Goal: Task Accomplishment & Management: Use online tool/utility

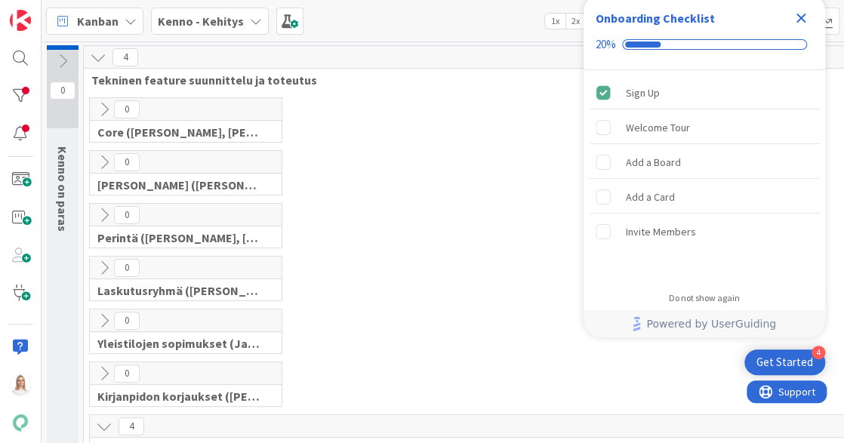
click at [800, 14] on icon "Close Checklist" at bounding box center [801, 18] width 18 height 18
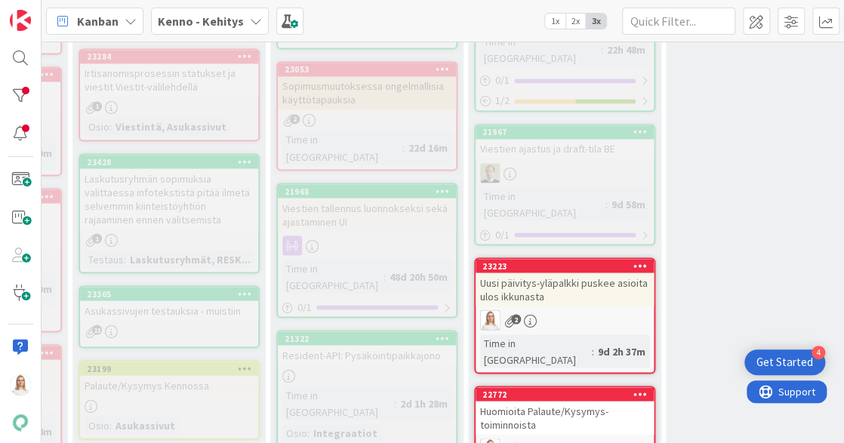
scroll to position [957, 220]
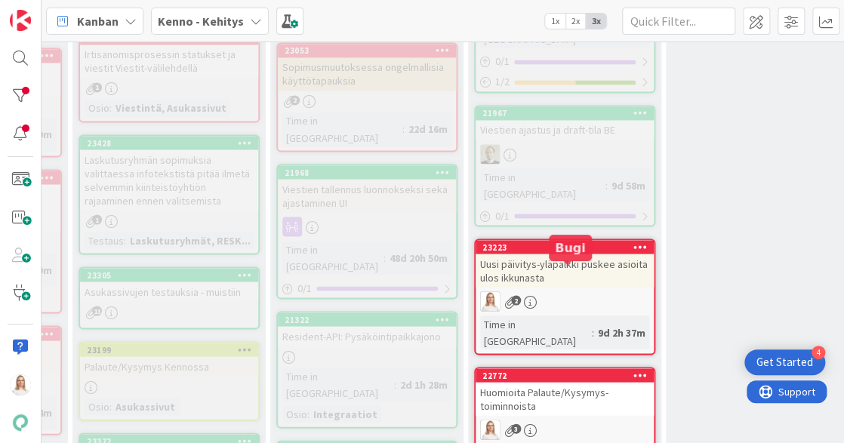
click at [572, 370] on div "22772" at bounding box center [567, 375] width 171 height 11
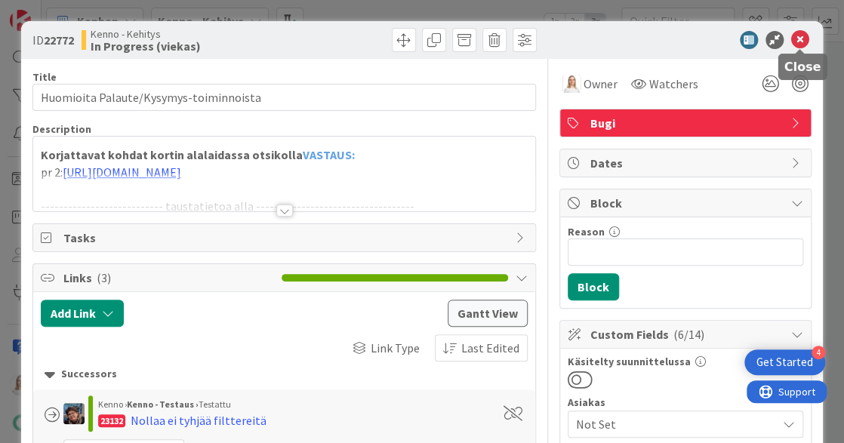
click at [802, 35] on icon at bounding box center [800, 40] width 18 height 18
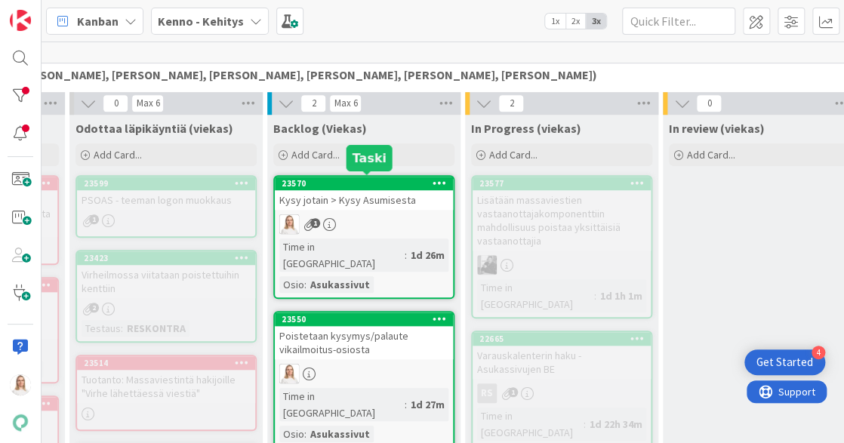
click at [390, 182] on div "23570" at bounding box center [367, 183] width 171 height 11
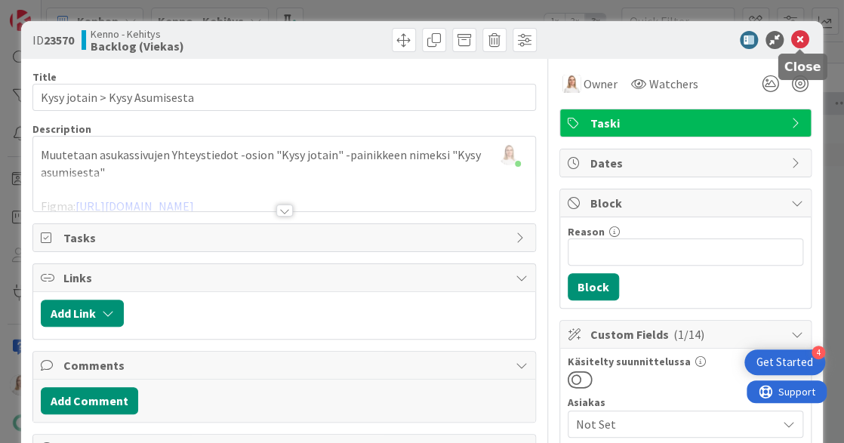
click at [797, 40] on icon at bounding box center [800, 40] width 18 height 18
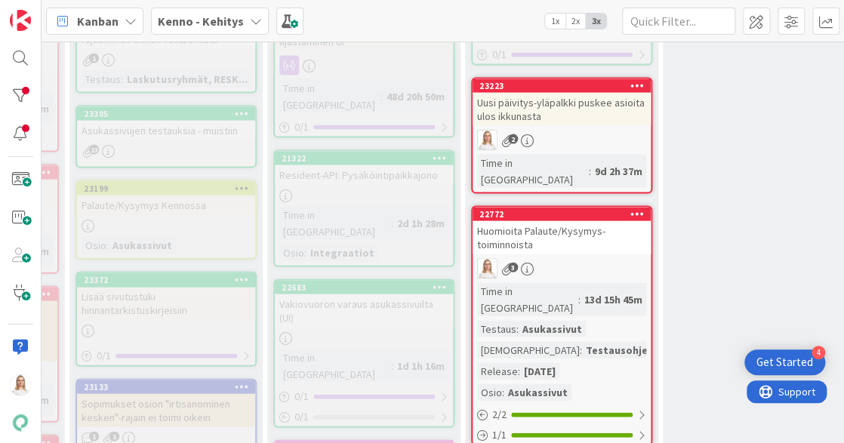
scroll to position [1087, 223]
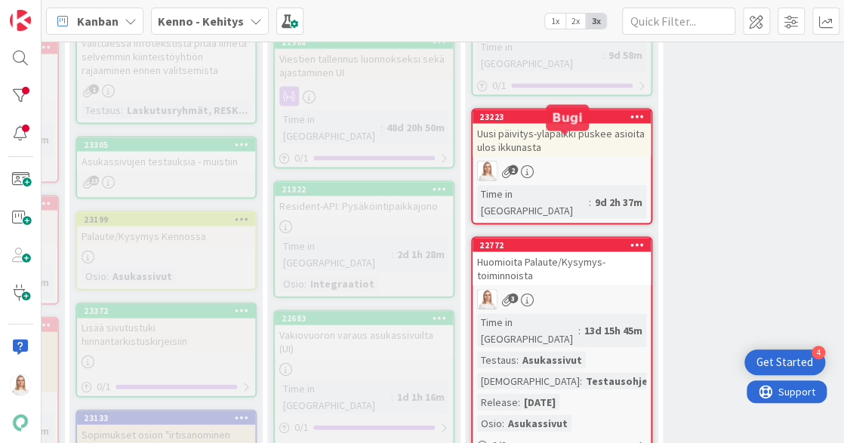
click at [553, 239] on div "22772" at bounding box center [564, 244] width 171 height 11
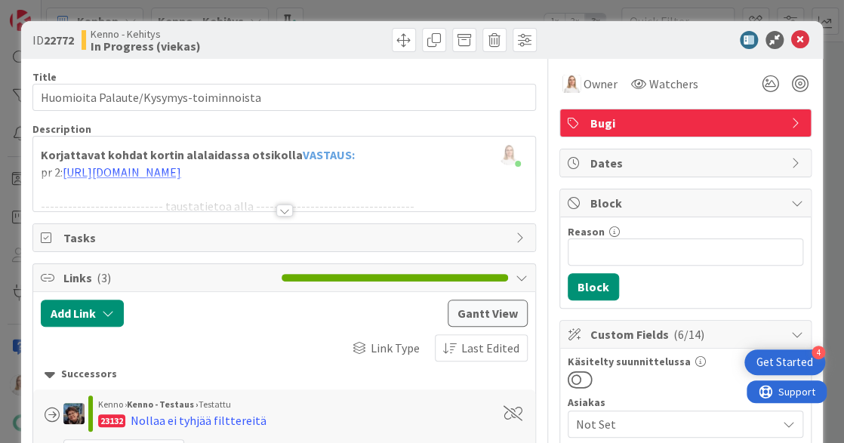
click at [803, 43] on icon at bounding box center [800, 40] width 18 height 18
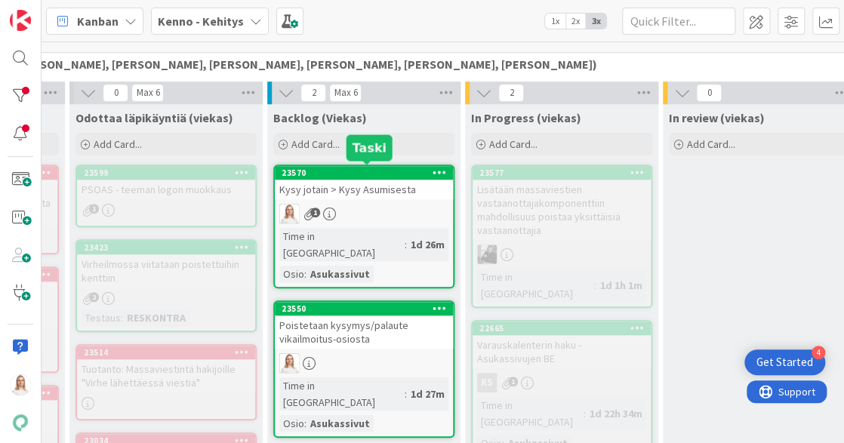
click at [378, 172] on div "23570" at bounding box center [367, 173] width 171 height 11
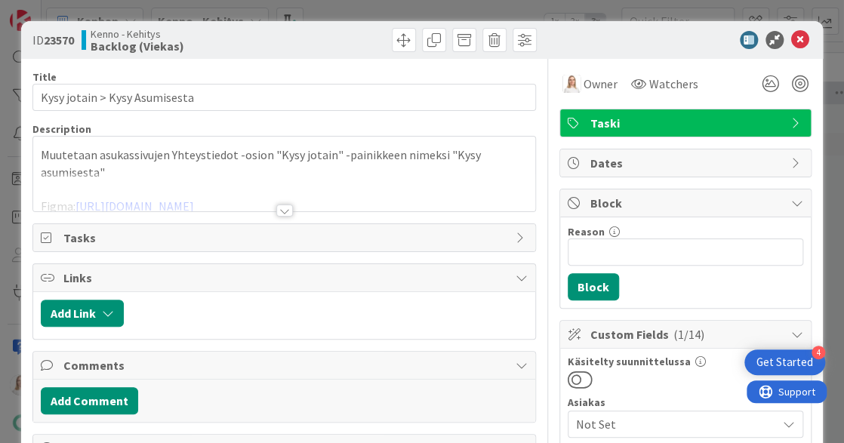
click at [285, 206] on div at bounding box center [284, 211] width 17 height 12
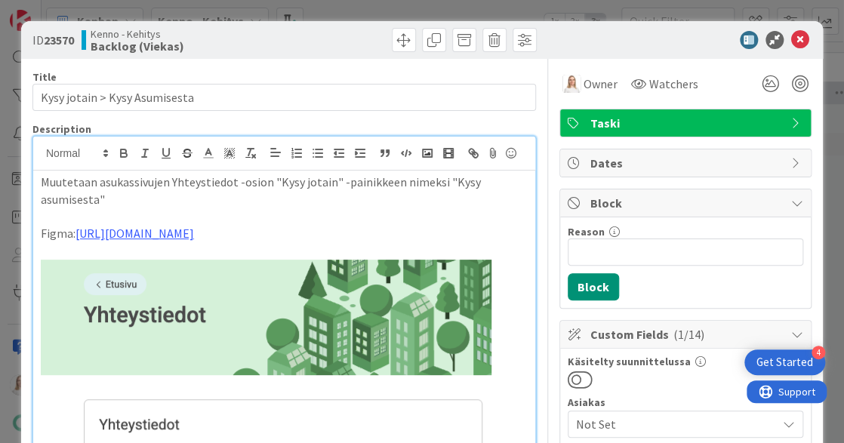
click at [159, 204] on p "Muutetaan asukassivujen Yhteystiedot -osion "Kysy jotain" -painikkeen nimeksi "…" at bounding box center [284, 191] width 487 height 34
click at [210, 153] on line at bounding box center [208, 153] width 4 height 0
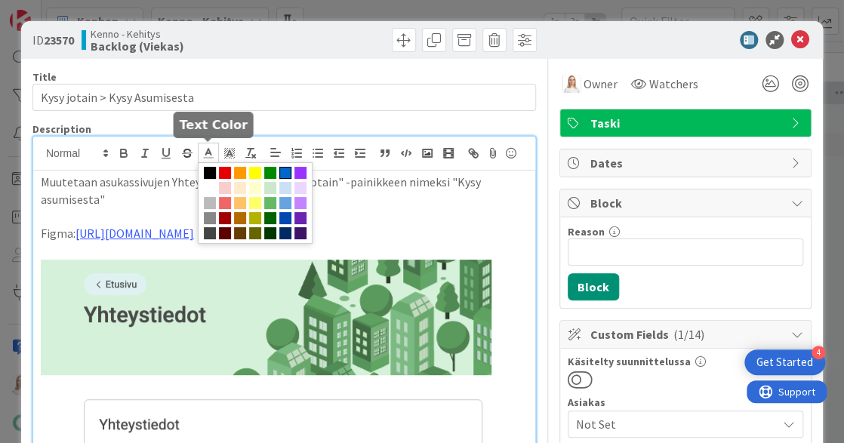
click at [288, 170] on span at bounding box center [285, 173] width 12 height 12
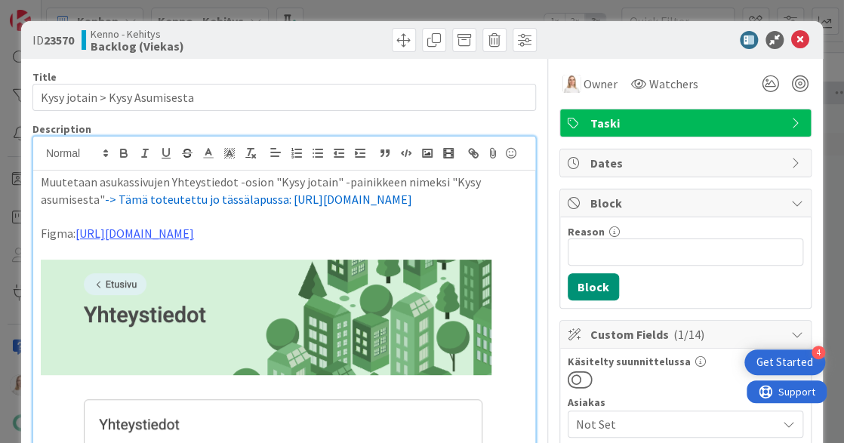
click at [238, 199] on span "-> Tämä toteutettu jo tässälapussa: https://kanbanzone.io/b/zNAq4MXH/c/22772-Hu…" at bounding box center [258, 199] width 307 height 15
drag, startPoint x: 106, startPoint y: 199, endPoint x: 282, endPoint y: 196, distance: 176.7
click at [282, 196] on span "-> Tämä toteutettu jo tässä lapussa: https://kanbanzone.io/b/zNAq4MXH/c/22772-H…" at bounding box center [260, 199] width 310 height 15
click at [199, 149] on span at bounding box center [208, 153] width 21 height 20
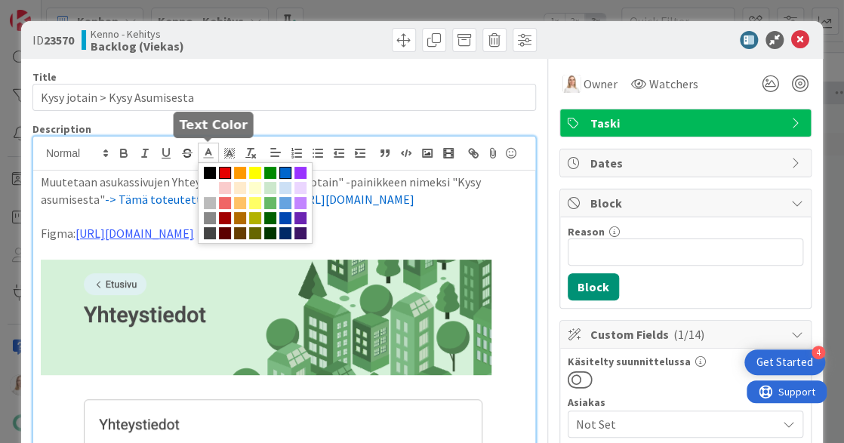
click at [223, 168] on span at bounding box center [225, 173] width 12 height 12
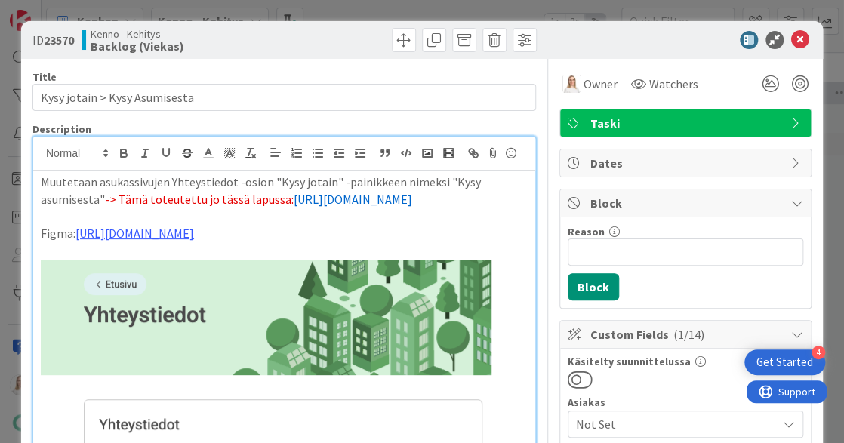
click at [354, 207] on span "[URL][DOMAIN_NAME]" at bounding box center [353, 199] width 119 height 15
click at [466, 41] on span at bounding box center [464, 40] width 24 height 24
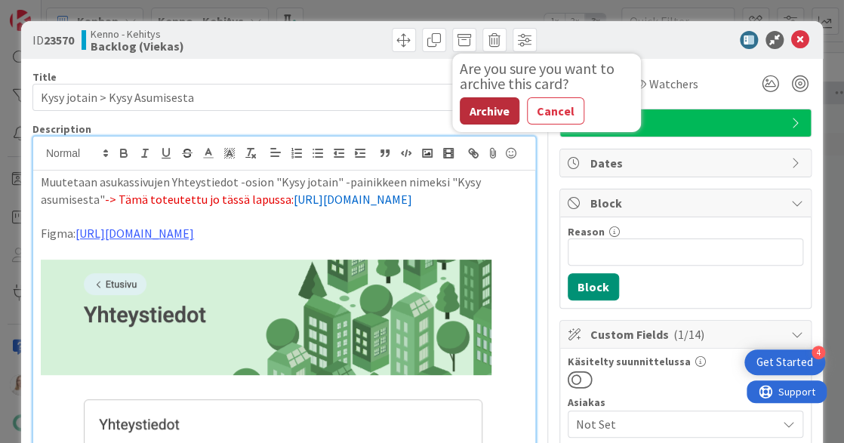
click at [480, 106] on button "Archive" at bounding box center [490, 110] width 60 height 27
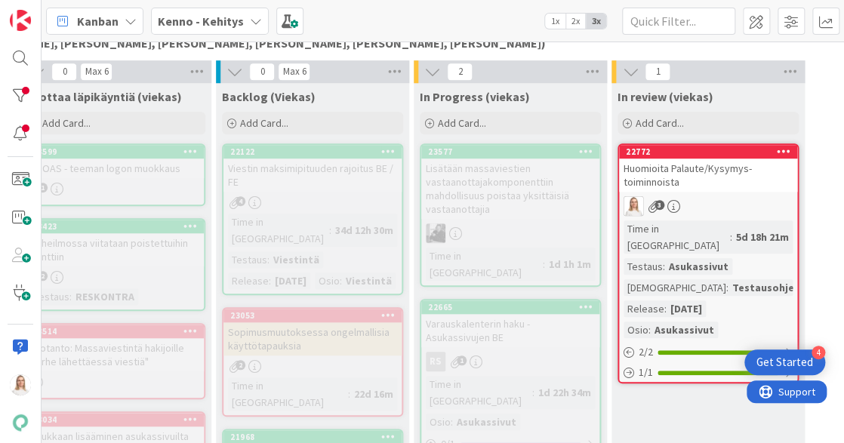
scroll to position [382, 275]
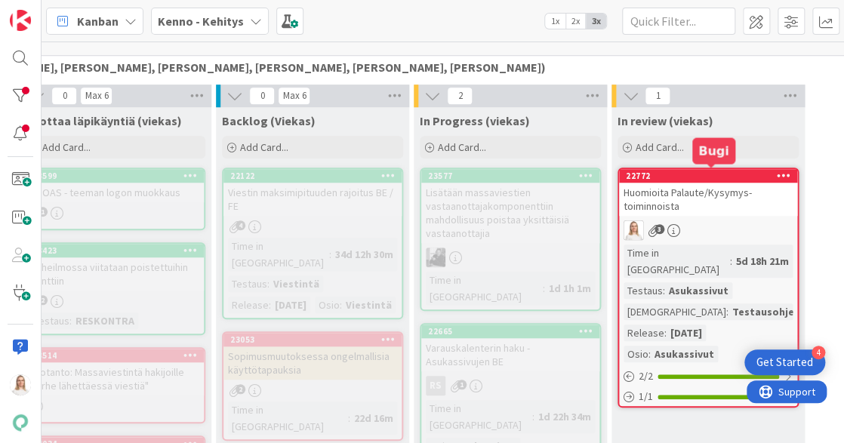
click at [682, 172] on div "22772" at bounding box center [711, 176] width 171 height 11
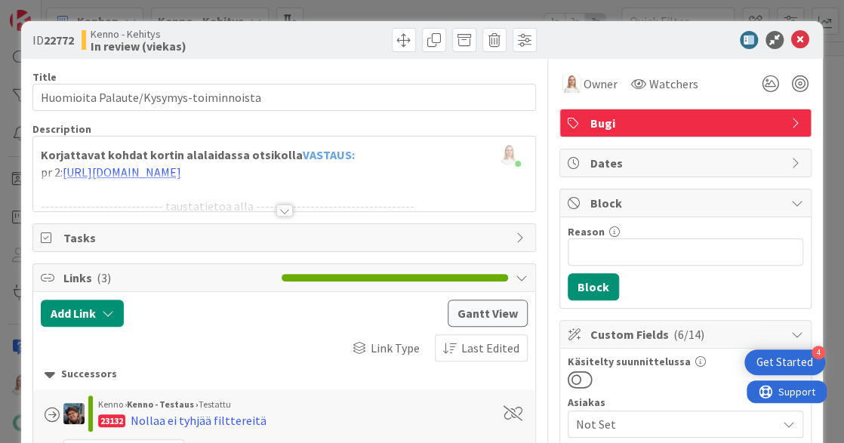
click at [285, 209] on div at bounding box center [284, 211] width 17 height 12
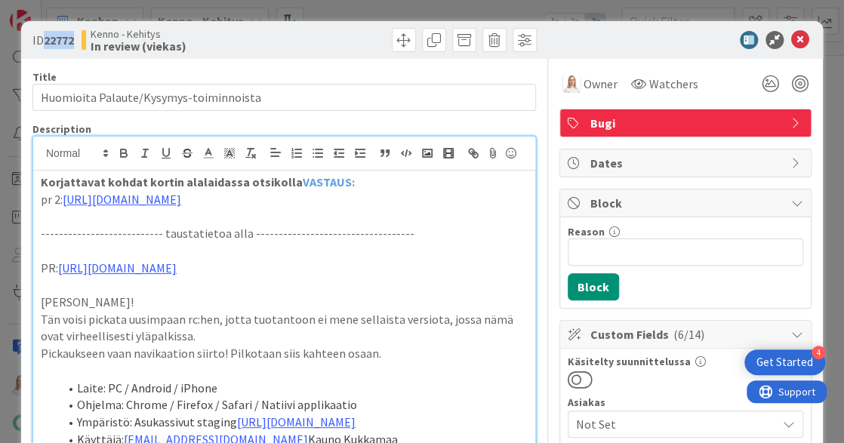
drag, startPoint x: 45, startPoint y: 39, endPoint x: 79, endPoint y: 39, distance: 34.7
click at [79, 39] on div "ID 22772 Kenno - Kehitys In review (viekas)" at bounding box center [156, 40] width 248 height 24
copy span "22772"
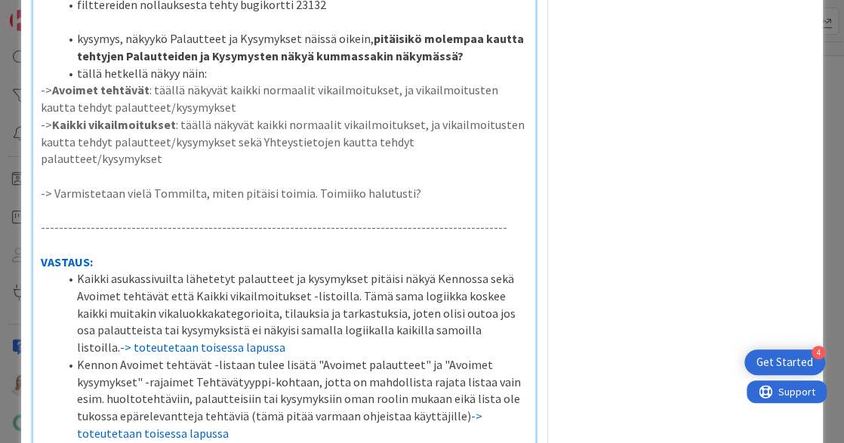
scroll to position [2380, 0]
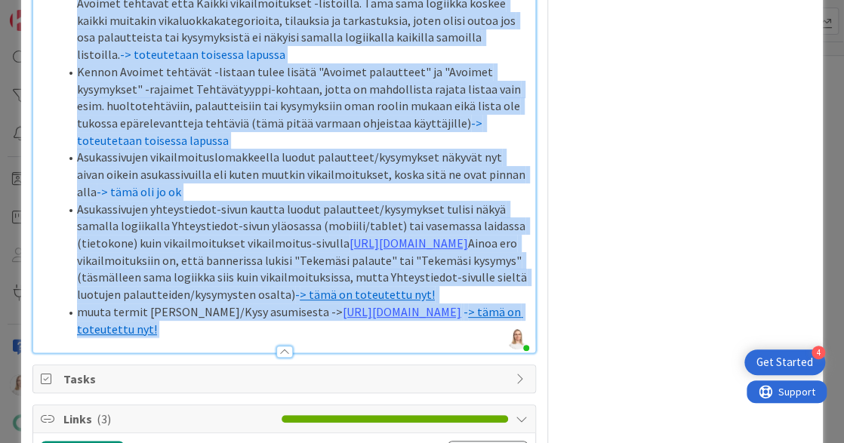
drag, startPoint x: 39, startPoint y: 69, endPoint x: 260, endPoint y: 447, distance: 437.2
click at [260, 413] on html "4 Get Started Kanban Kenno - Kehitys 1x 2x 3x 0 Kenno on paras 3 Tekninen featu…" at bounding box center [422, 221] width 844 height 443
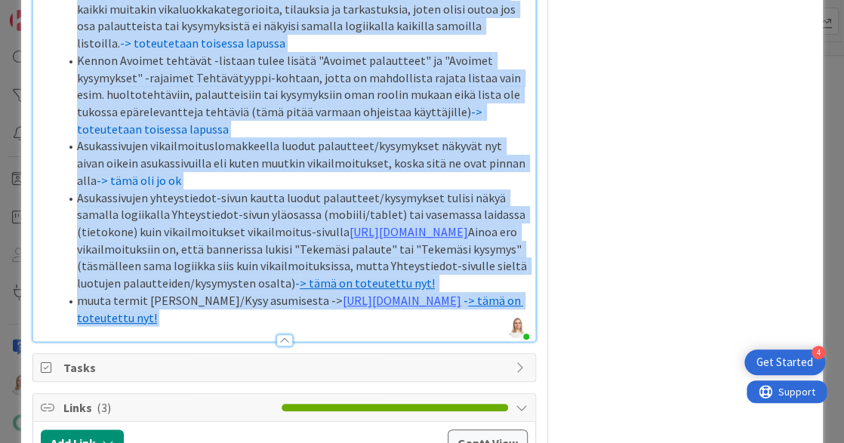
copy div "VASTAUS: Kaikki asukassivuilta lähetetyt palautteet ja kysymykset pitäisi näkyä…"
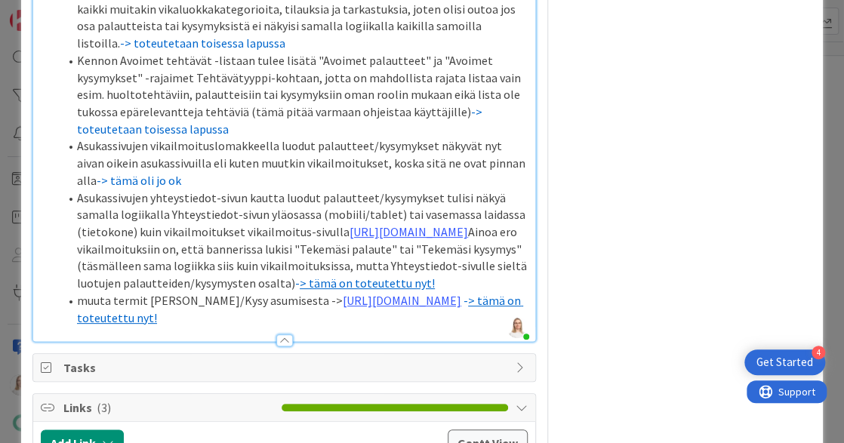
click at [378, 326] on li "muuta termit Anna palautetta/Kysy asumisesta -> https://www.figma.com/proto/8nk…" at bounding box center [293, 309] width 469 height 34
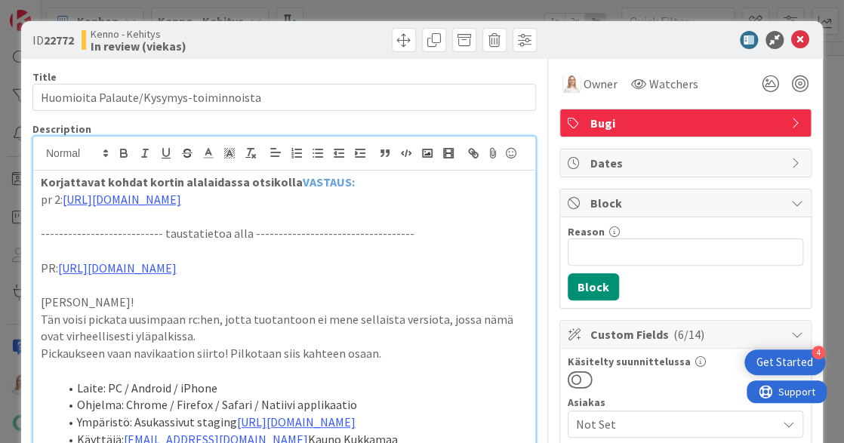
scroll to position [0, 0]
drag, startPoint x: 45, startPoint y: 40, endPoint x: 76, endPoint y: 40, distance: 31.0
click at [74, 40] on span "ID 22772" at bounding box center [53, 40] width 42 height 18
copy span "22772"
click at [801, 39] on icon at bounding box center [800, 40] width 18 height 18
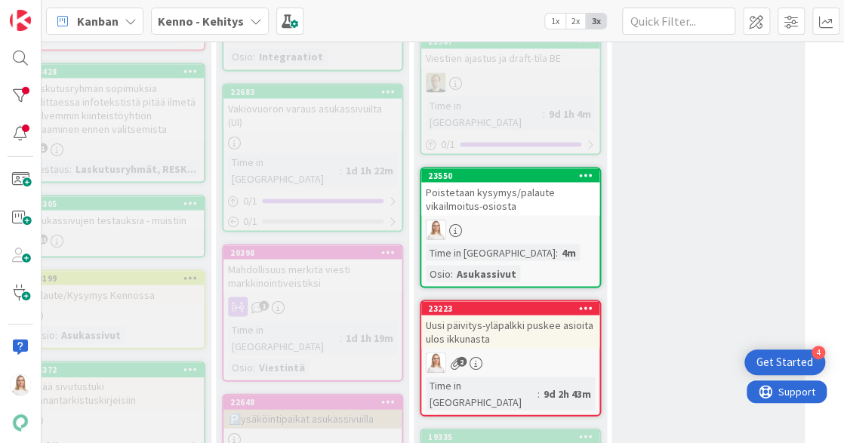
scroll to position [1033, 275]
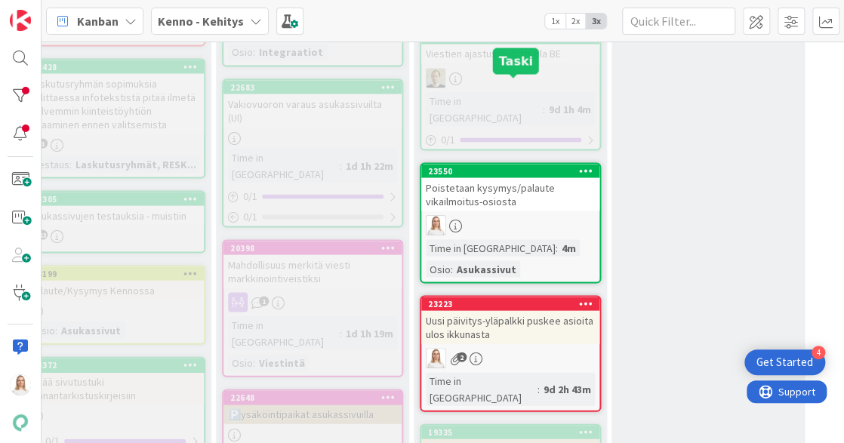
click at [503, 165] on div "23550" at bounding box center [513, 170] width 171 height 11
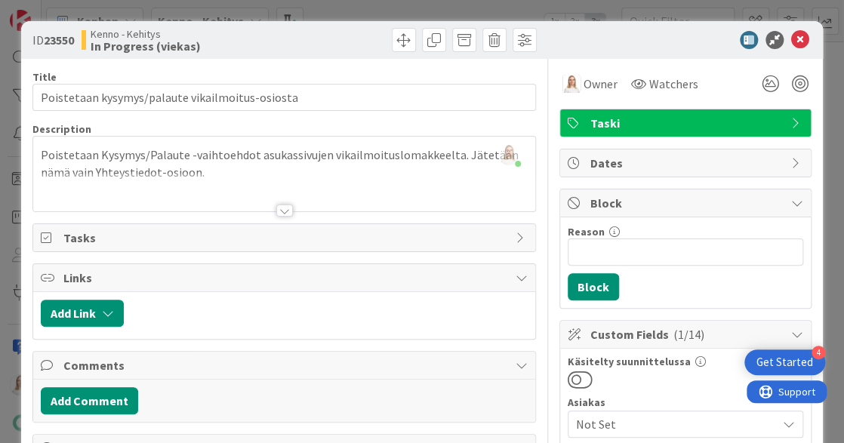
click at [286, 211] on div at bounding box center [284, 211] width 17 height 12
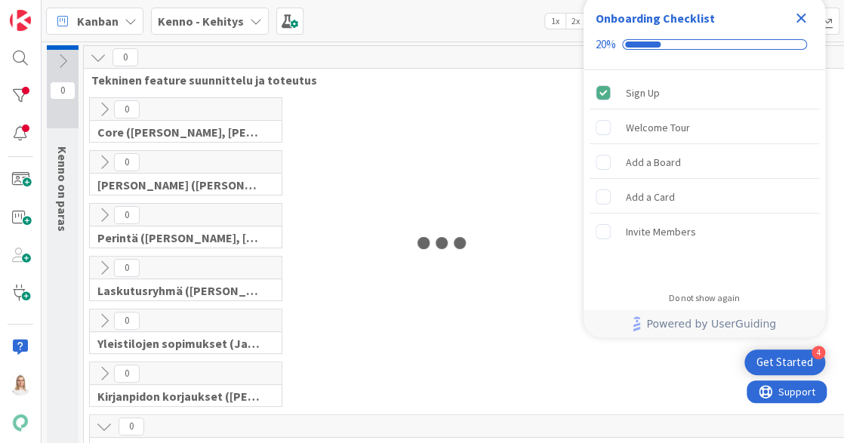
click at [802, 17] on icon "Close Checklist" at bounding box center [802, 19] width 10 height 10
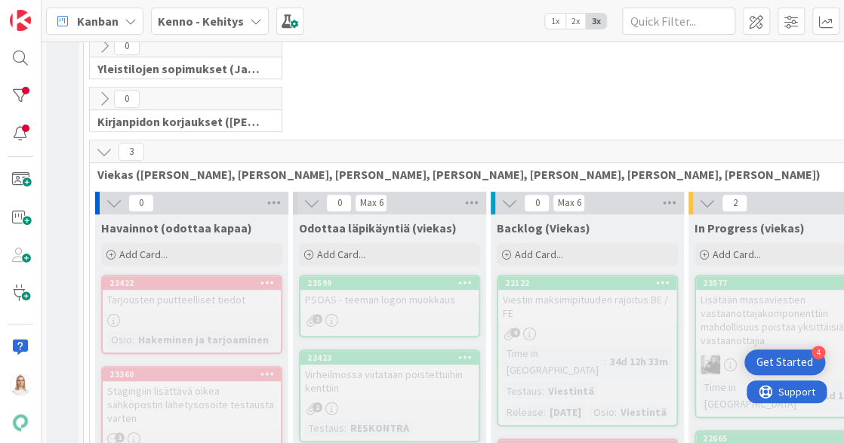
scroll to position [305, 0]
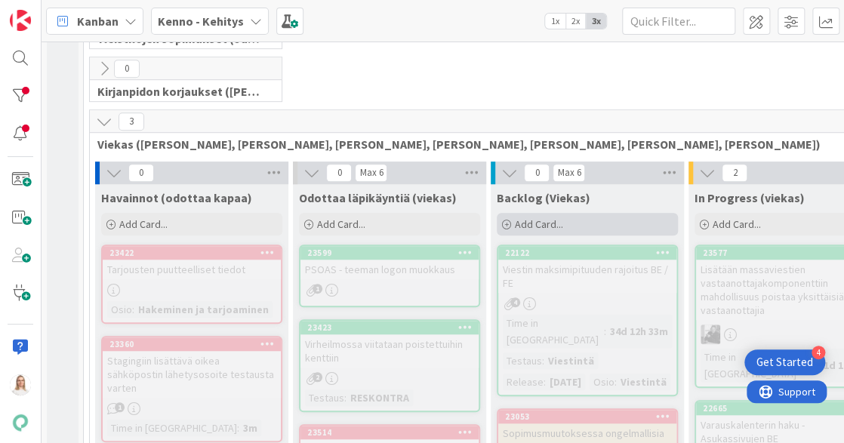
click at [529, 220] on span "Add Card..." at bounding box center [539, 224] width 48 height 14
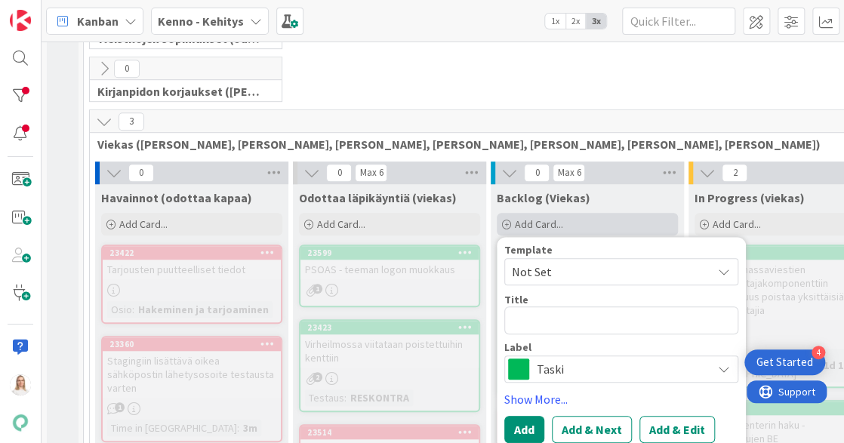
type textarea "x"
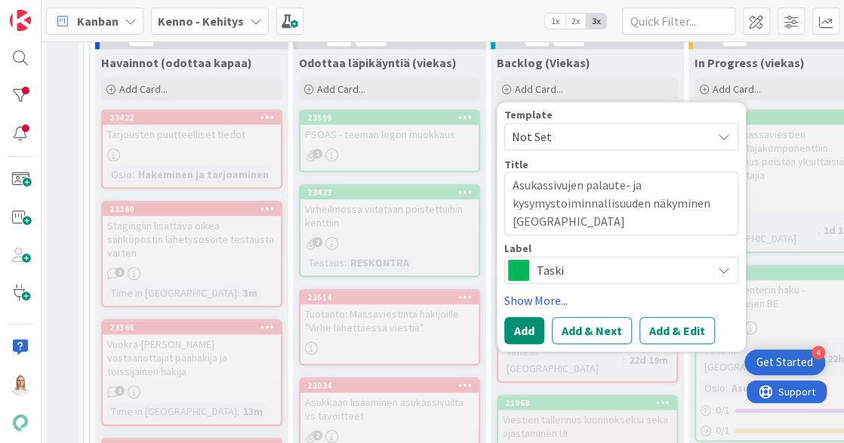
scroll to position [442, 0]
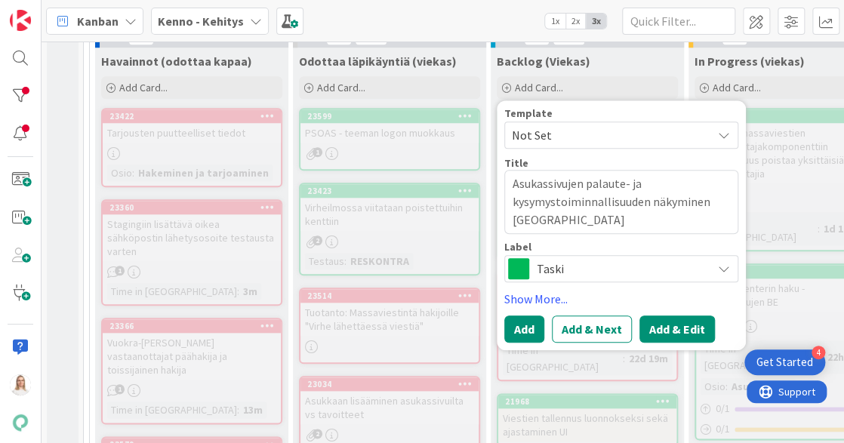
type textarea "Asukassivujen palaute- ja kysymystoiminnallisuuden näkyminen [GEOGRAPHIC_DATA]"
click at [646, 323] on button "Add & Edit" at bounding box center [678, 329] width 76 height 27
type textarea "x"
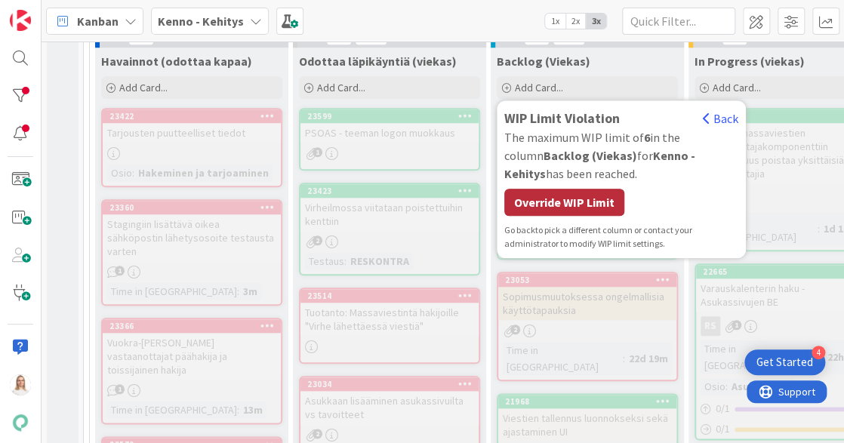
click at [567, 208] on div "Override WIP Limit" at bounding box center [564, 202] width 120 height 27
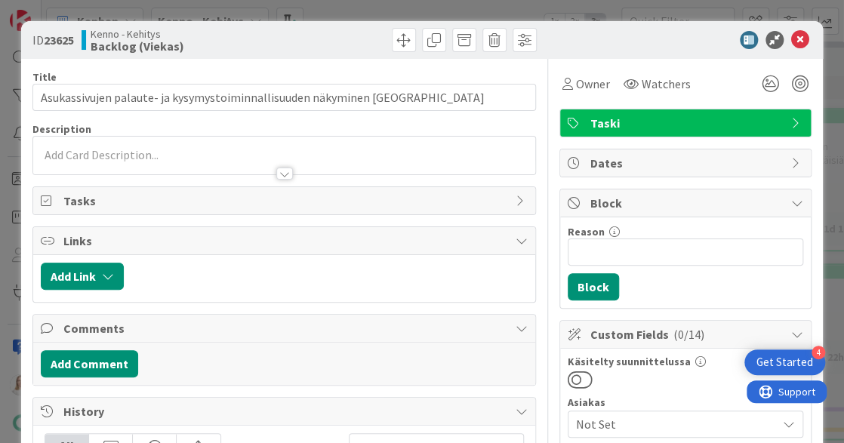
click at [283, 174] on div at bounding box center [284, 174] width 17 height 12
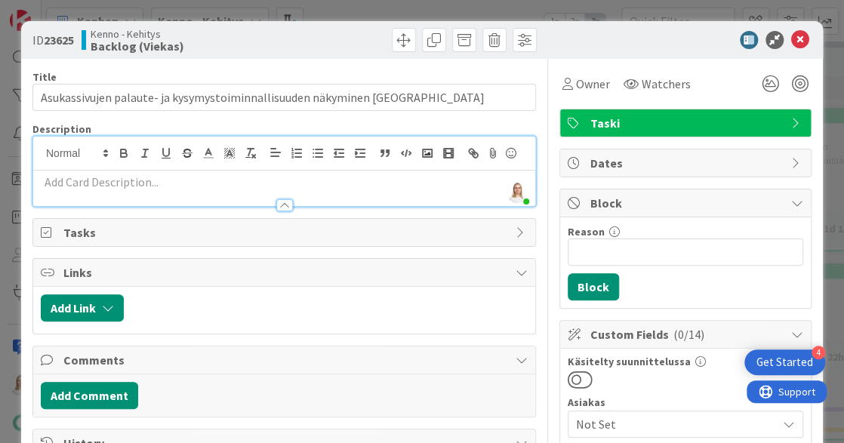
click at [288, 199] on div at bounding box center [284, 205] width 17 height 12
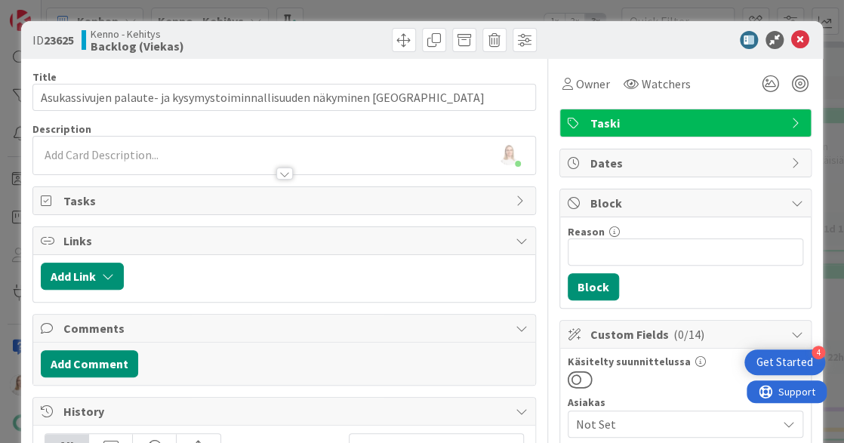
click at [222, 153] on p at bounding box center [284, 154] width 487 height 17
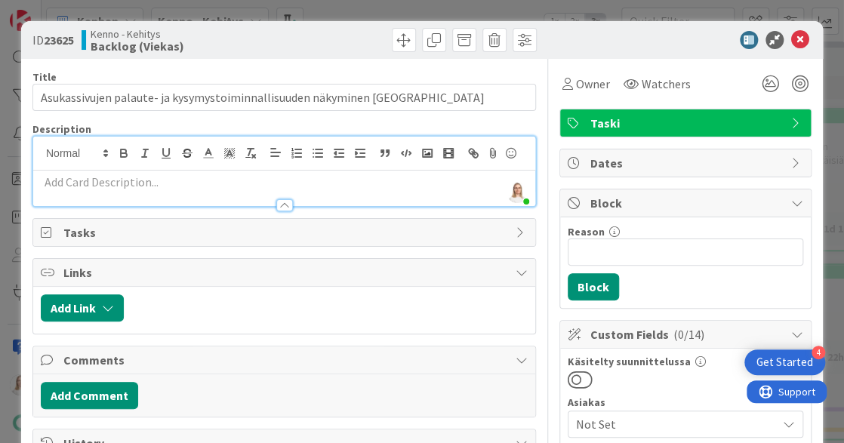
click at [174, 186] on p at bounding box center [284, 182] width 487 height 17
click at [131, 183] on p at bounding box center [284, 182] width 487 height 17
click at [285, 202] on div at bounding box center [284, 205] width 17 height 12
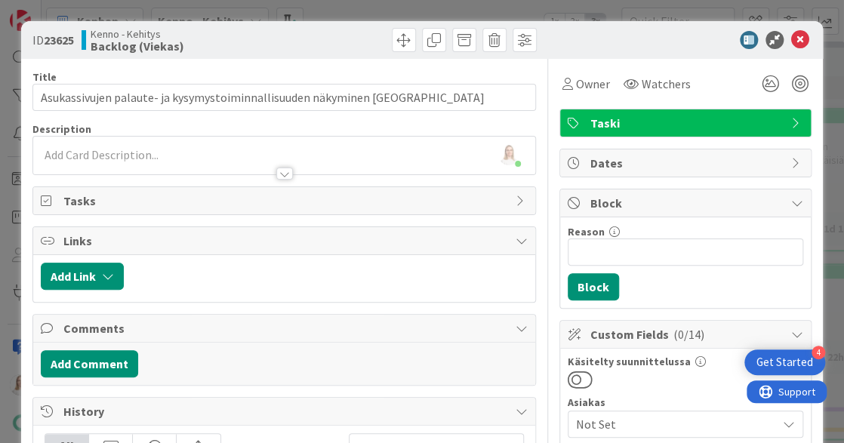
click at [171, 159] on div at bounding box center [284, 167] width 502 height 16
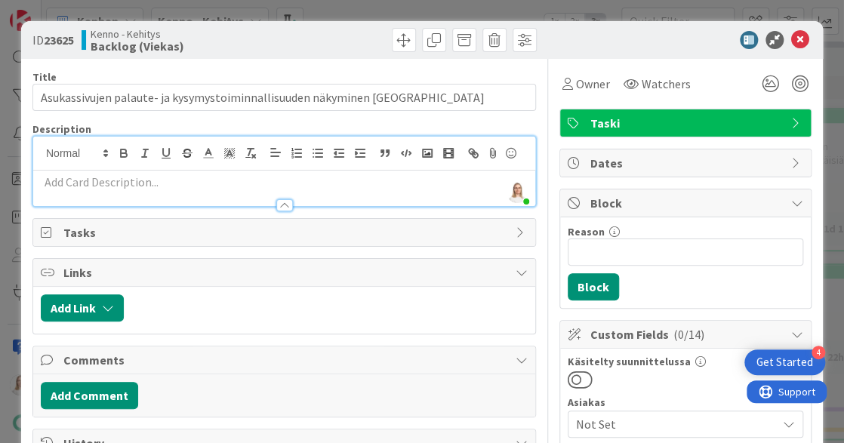
click at [279, 199] on div at bounding box center [284, 205] width 17 height 12
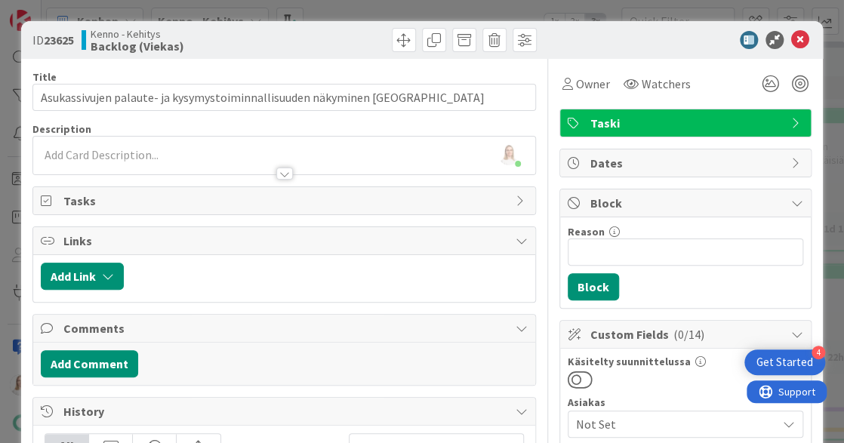
click at [109, 154] on p at bounding box center [284, 154] width 487 height 17
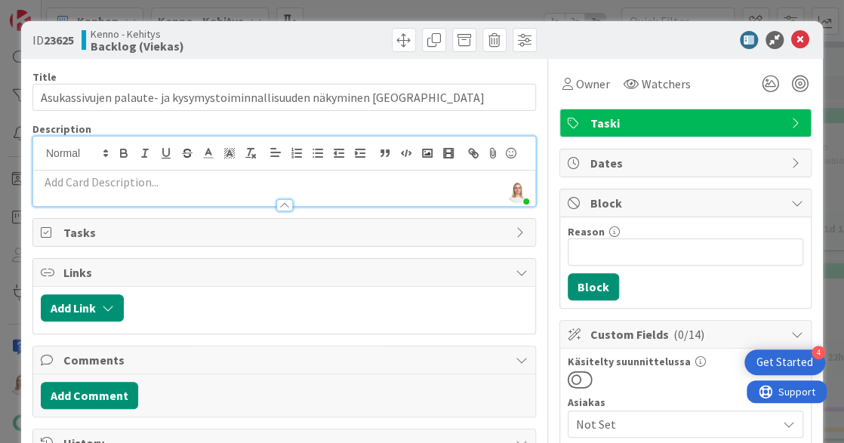
click at [93, 180] on p at bounding box center [284, 182] width 487 height 17
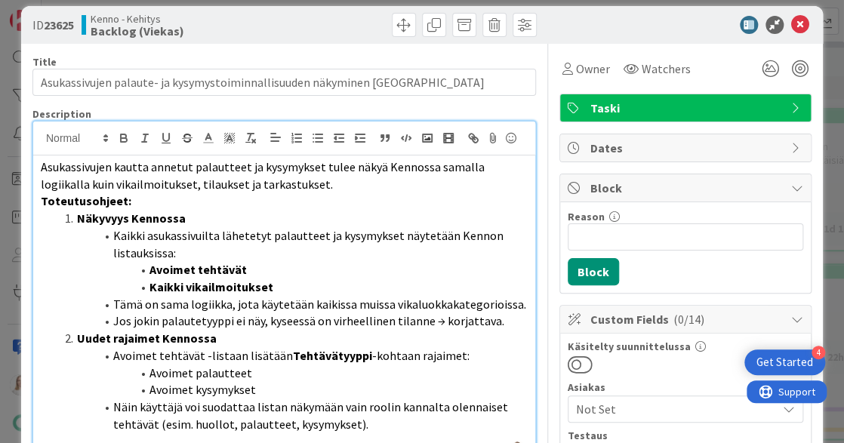
click at [290, 187] on p "Asukassivujen kautta annetut palautteet ja kysymykset tulee näkyä Kennossa sama…" at bounding box center [284, 176] width 487 height 34
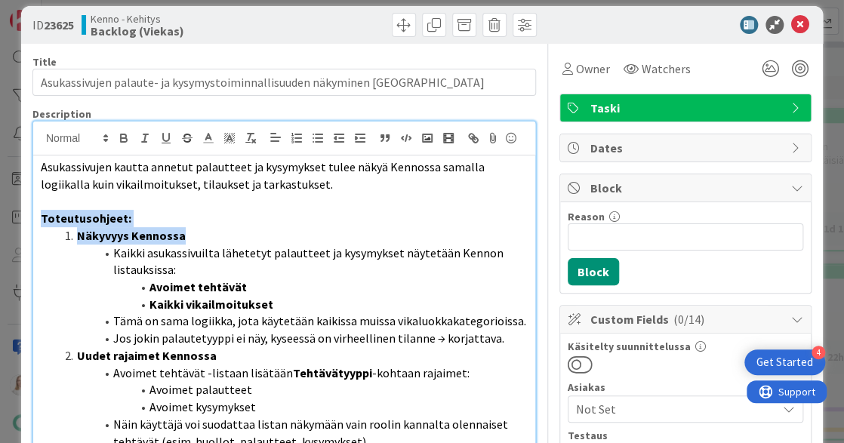
drag, startPoint x: 41, startPoint y: 217, endPoint x: 183, endPoint y: 236, distance: 143.3
click at [183, 236] on div "Asukassivujen kautta annetut palautteet ja kysymykset tulee näkyä Kennossa sama…" at bounding box center [284, 319] width 502 height 327
click at [224, 137] on icon at bounding box center [230, 138] width 14 height 14
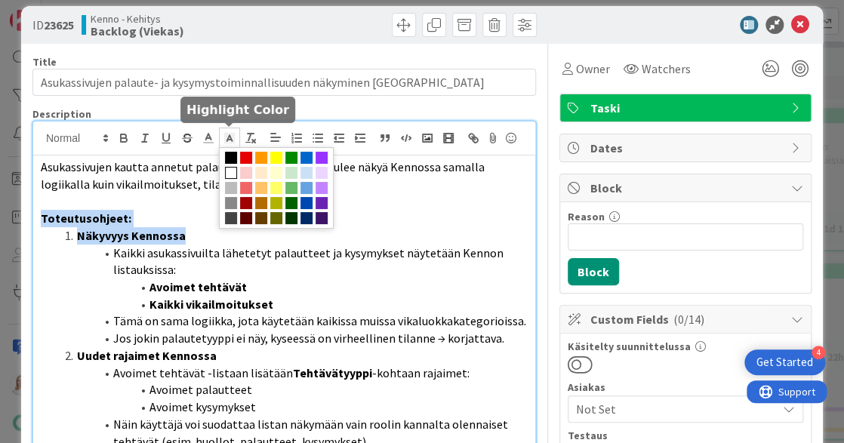
click at [230, 168] on span at bounding box center [231, 173] width 12 height 12
click at [233, 154] on span at bounding box center [231, 158] width 12 height 12
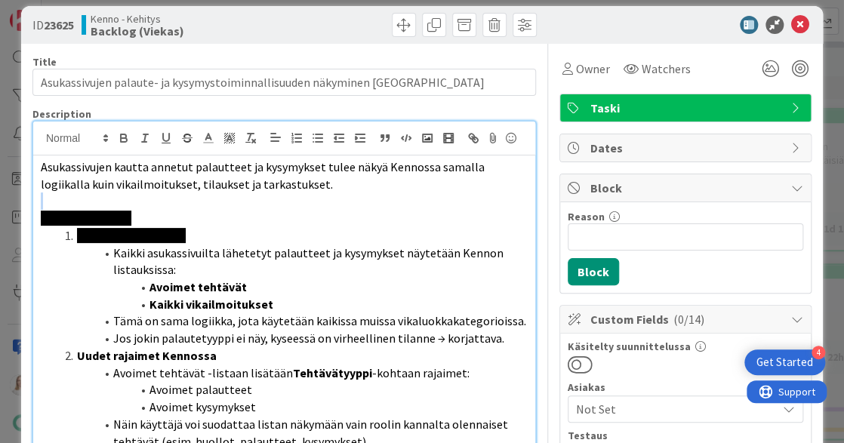
click at [225, 205] on div "Asukassivujen kautta annetut palautteet ja kysymykset tulee näkyä Kennossa sama…" at bounding box center [284, 319] width 502 height 327
click at [230, 137] on polyline at bounding box center [229, 138] width 5 height 6
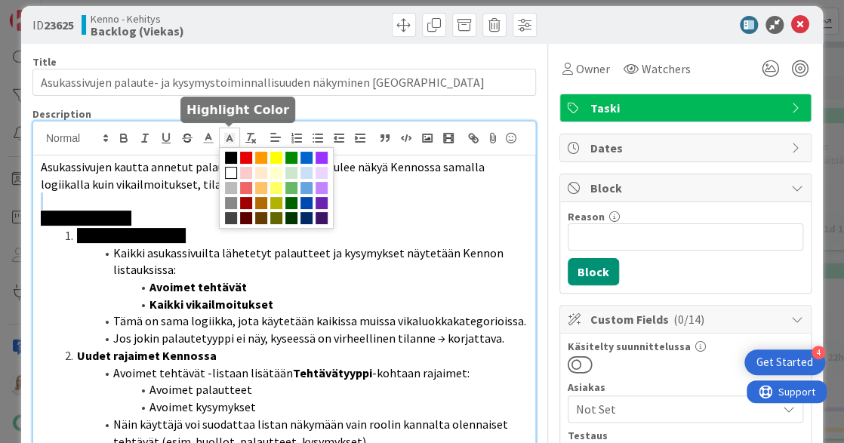
click at [230, 169] on span at bounding box center [231, 173] width 12 height 12
click at [184, 210] on p "Toteutusohjeet:" at bounding box center [284, 218] width 487 height 17
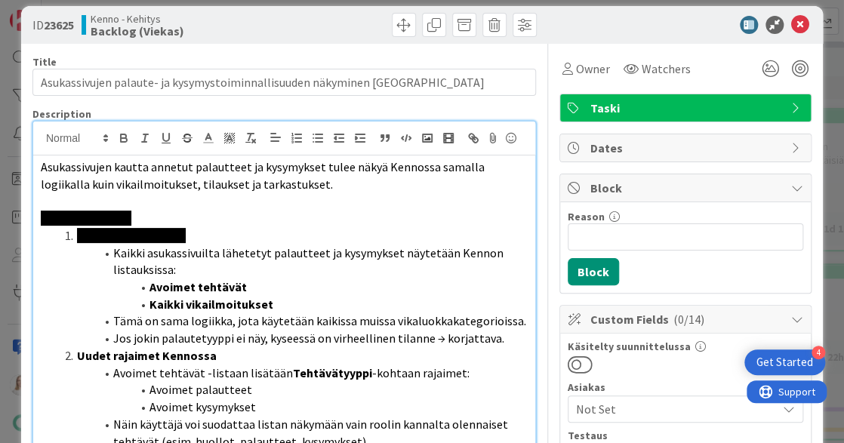
click at [190, 233] on li "Näkyvyys Kennossa" at bounding box center [293, 235] width 469 height 17
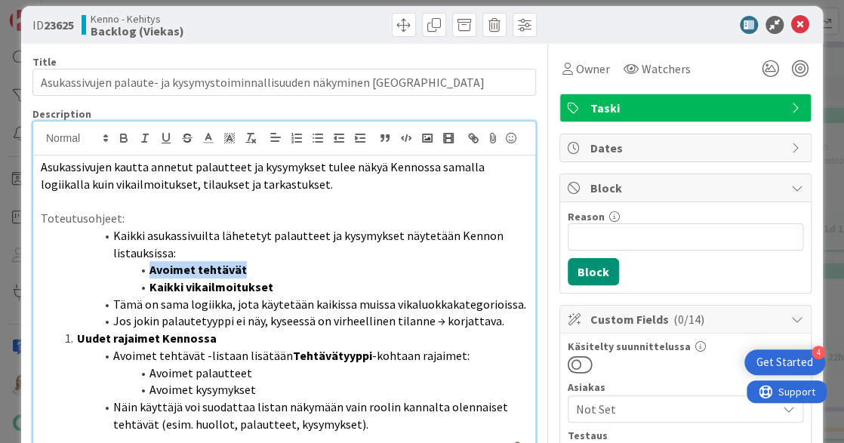
drag, startPoint x: 141, startPoint y: 269, endPoint x: 264, endPoint y: 275, distance: 123.2
click at [264, 275] on ol "Kaikki asukassivuilta lähetetyt palautteet ja kysymykset näytetään Kennon lista…" at bounding box center [284, 330] width 487 height 206
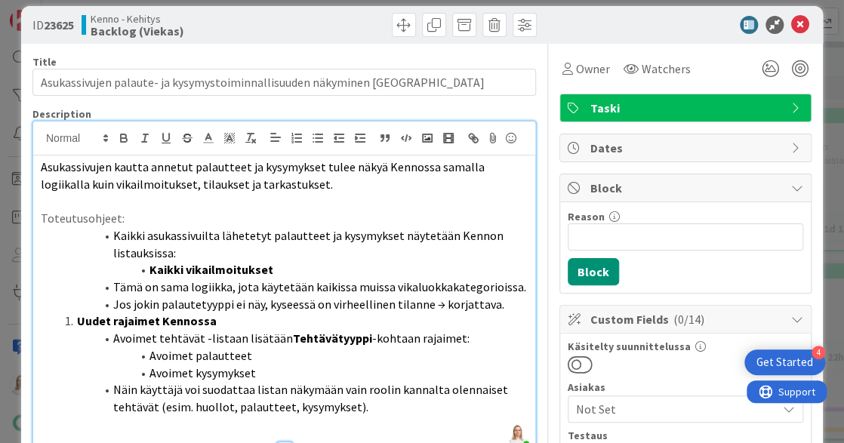
click at [280, 269] on li "Kaikki vikailmoitukset" at bounding box center [293, 269] width 469 height 17
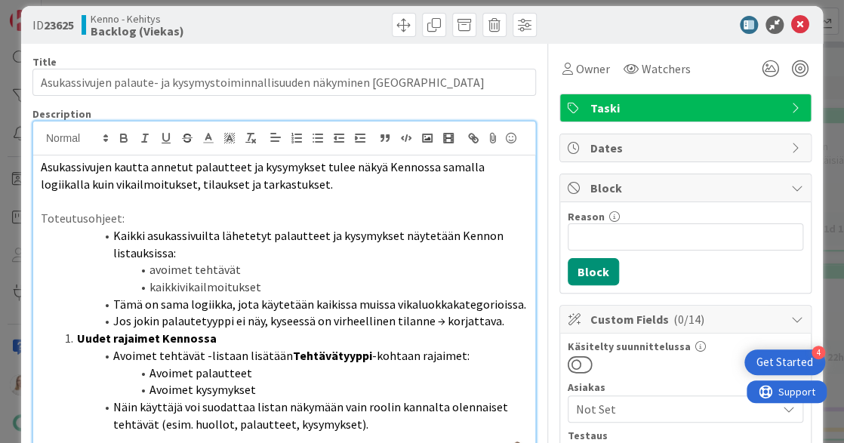
click at [180, 284] on li "kaikkivikailmoitukset" at bounding box center [293, 287] width 469 height 17
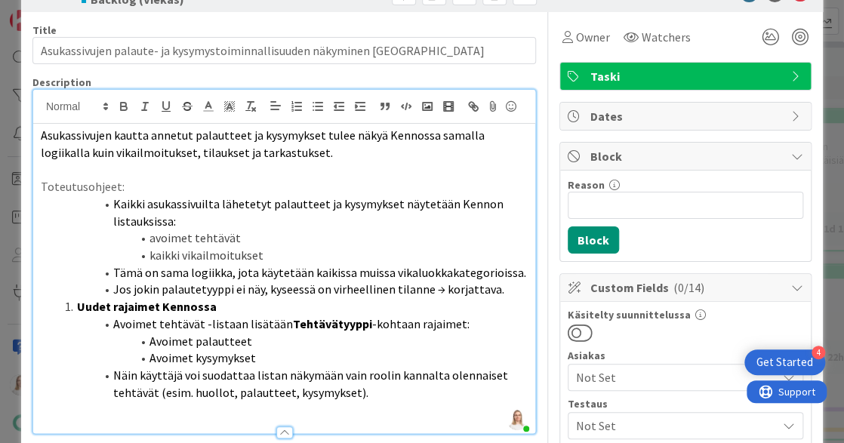
scroll to position [52, 0]
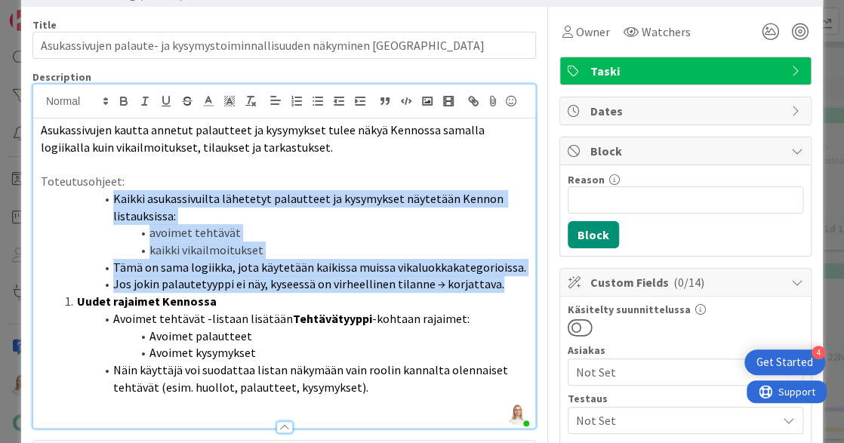
drag, startPoint x: 100, startPoint y: 200, endPoint x: 215, endPoint y: 304, distance: 155.6
click at [215, 304] on ol "Kaikki asukassivuilta lähetetyt palautteet ja kysymykset näytetään Kennon lista…" at bounding box center [284, 293] width 487 height 206
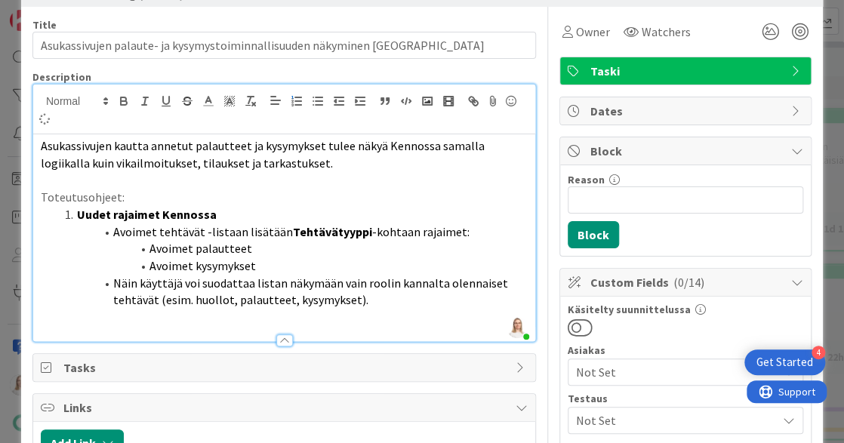
click at [211, 201] on p "Toteutusohjeet:" at bounding box center [284, 197] width 487 height 17
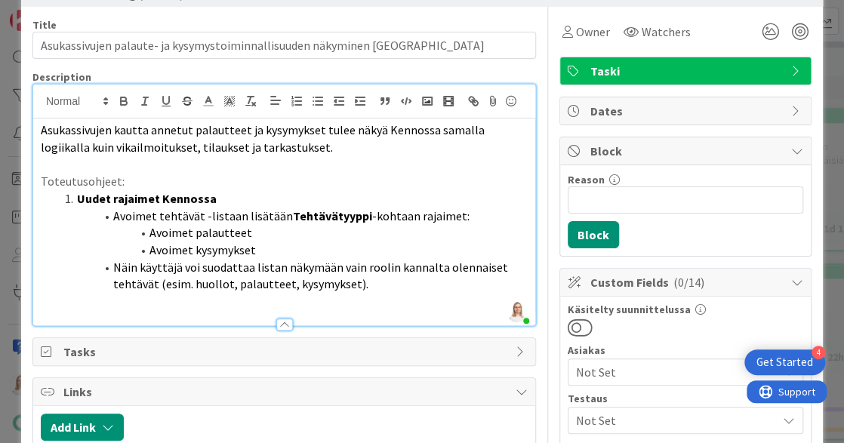
click at [211, 196] on li "Uudet rajaimet Kennossa" at bounding box center [293, 198] width 469 height 17
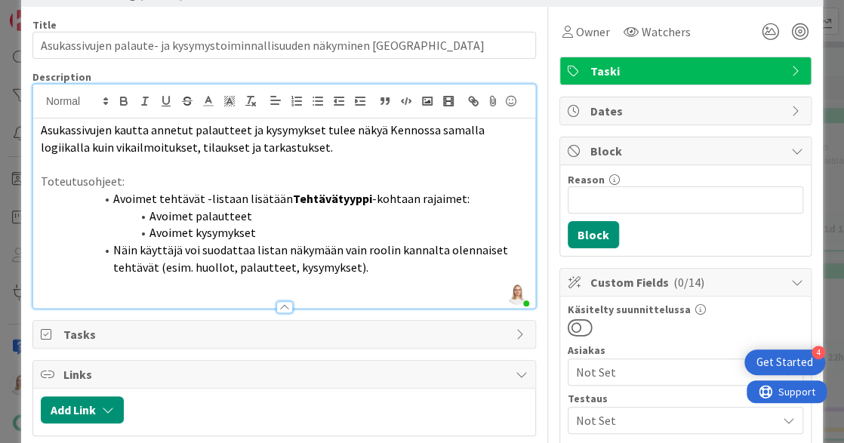
click at [358, 200] on strong "Tehtävätyyppi" at bounding box center [332, 198] width 79 height 15
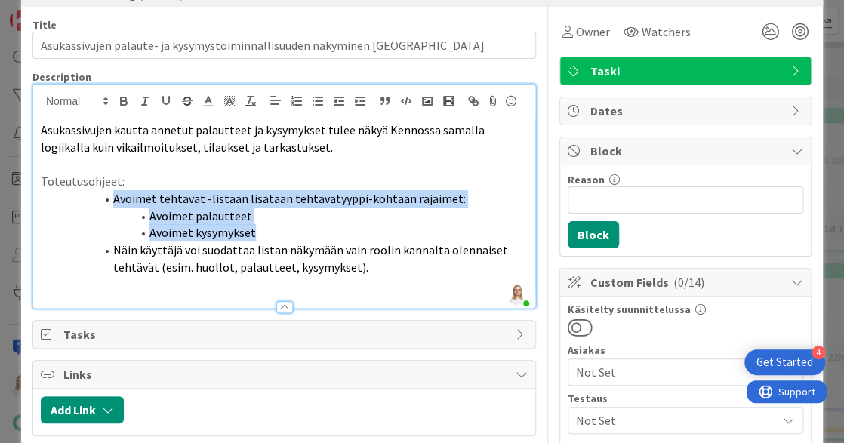
drag, startPoint x: 103, startPoint y: 196, endPoint x: 141, endPoint y: 272, distance: 85.4
click at [141, 272] on div "Asukassivujen kautta annetut palautteet ja kysymykset tulee näkyä Kennossa sama…" at bounding box center [284, 214] width 502 height 190
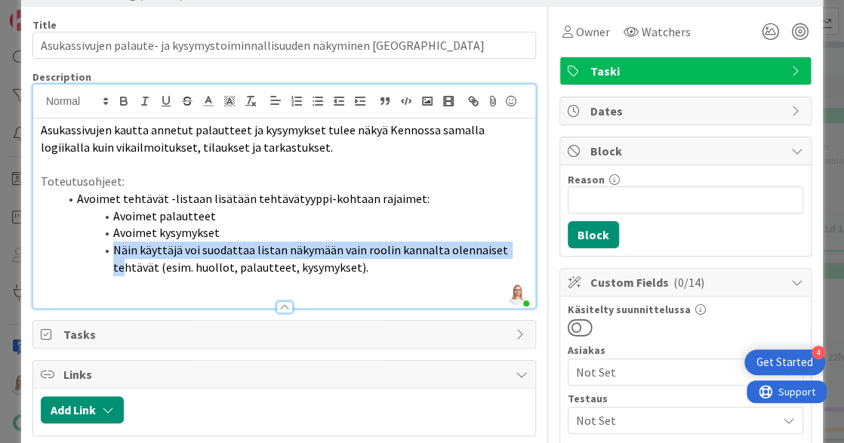
drag, startPoint x: 114, startPoint y: 249, endPoint x: 120, endPoint y: 264, distance: 15.6
click at [120, 264] on span "Näin käyttäjä voi suodattaa listan näkymään vain roolin kannalta olennaiset teh…" at bounding box center [311, 258] width 397 height 32
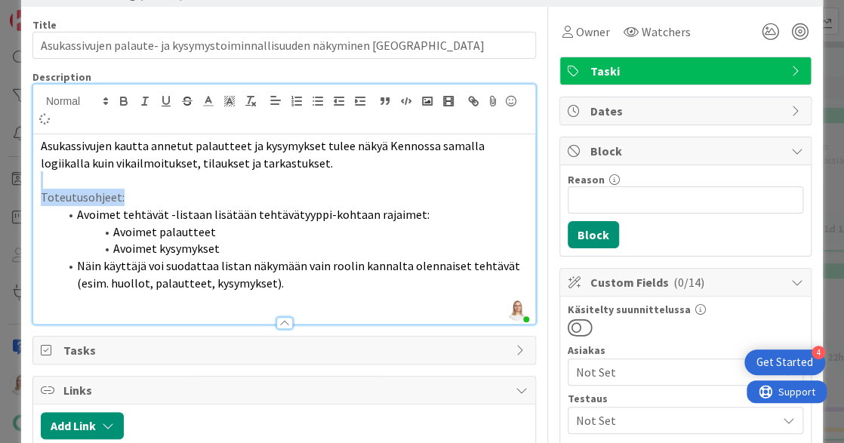
click at [260, 171] on div "Asukassivujen kautta annetut palautteet ja kysymykset tulee näkyä Kennossa sama…" at bounding box center [284, 229] width 502 height 190
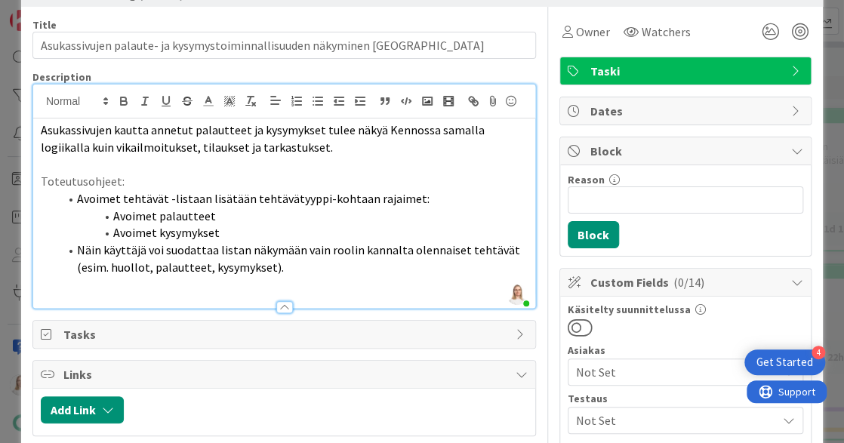
click at [275, 214] on li "Avoimet palautteet" at bounding box center [293, 216] width 469 height 17
click at [128, 181] on p "Toteutusohjeet:" at bounding box center [284, 181] width 487 height 17
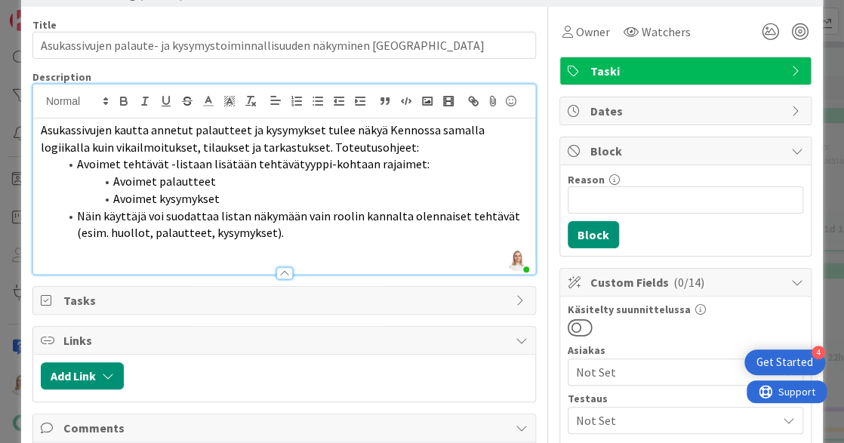
click at [274, 150] on span "Asukassivujen kautta annetut palautteet ja kysymykset tulee näkyä Kennossa sama…" at bounding box center [264, 138] width 446 height 32
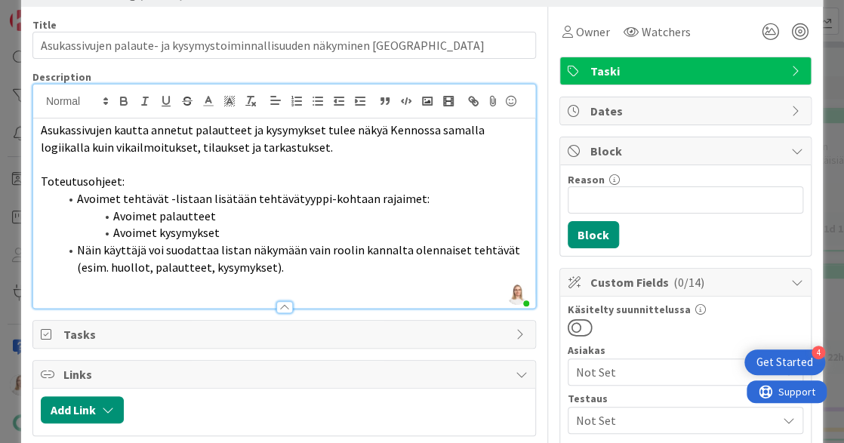
click at [299, 266] on li "Näin käyttäjä voi suodattaa listan näkymään vain roolin kannalta olennaiset teh…" at bounding box center [293, 259] width 469 height 34
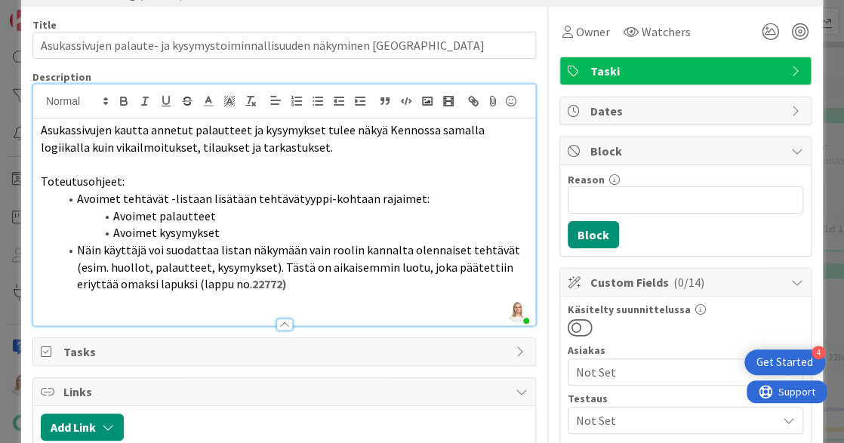
click at [414, 266] on span "Näin käyttäjä voi suodattaa listan näkymään vain roolin kannalta olennaiset teh…" at bounding box center [299, 266] width 445 height 49
click at [308, 285] on strong "22772)" at bounding box center [325, 283] width 35 height 15
click at [245, 284] on span "Näin käyttäjä voi suodattaa listan näkymään vain roolin kannalta olennaiset teh…" at bounding box center [299, 266] width 445 height 49
click at [262, 287] on li "Näin käyttäjä voi suodattaa listan näkymään vain roolin kannalta olennaiset teh…" at bounding box center [293, 267] width 469 height 51
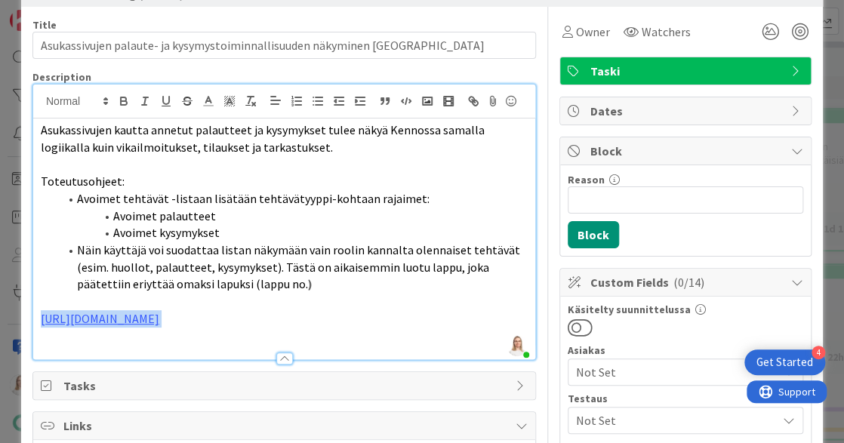
drag, startPoint x: 39, startPoint y: 317, endPoint x: 486, endPoint y: 311, distance: 447.0
click at [486, 311] on div "Asukassivujen kautta annetut palautteet ja kysymykset tulee näkyä Kennossa sama…" at bounding box center [284, 239] width 502 height 241
click at [248, 281] on span "Näin käyttäjä voi suodattaa listan näkymään vain roolin kannalta olennaiset teh…" at bounding box center [299, 266] width 445 height 49
click at [199, 279] on span "Näin käyttäjä voi suodattaa listan näkymään vain roolin kannalta olennaiset teh…" at bounding box center [299, 266] width 445 height 49
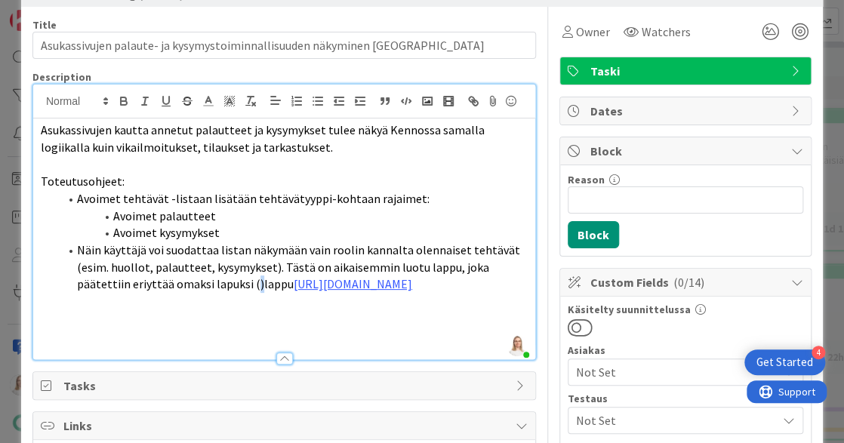
click at [203, 284] on span "Näin käyttäjä voi suodattaa listan näkymään vain roolin kannalta olennaiset teh…" at bounding box center [299, 266] width 445 height 49
click at [235, 293] on li "Näin käyttäjä voi suodattaa listan näkymään vain roolin kannalta olennaiset teh…" at bounding box center [293, 267] width 469 height 51
drag, startPoint x: 395, startPoint y: 263, endPoint x: 444, endPoint y: 265, distance: 49.1
click at [444, 265] on span "Näin käyttäjä voi suodattaa listan näkymään vain roolin kannalta olennaiset teh…" at bounding box center [299, 266] width 445 height 49
click at [278, 284] on span "Näin käyttäjä voi suodattaa listan näkymään vain roolin kannalta olennaiset teh…" at bounding box center [299, 266] width 445 height 49
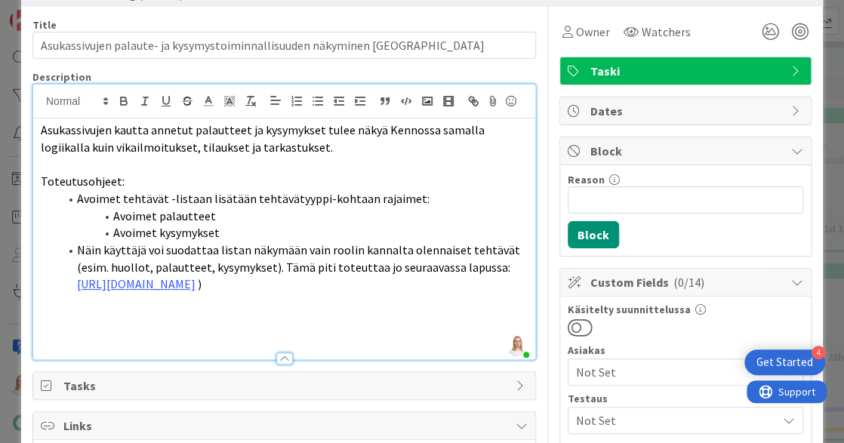
click at [527, 283] on li "Näin käyttäjä voi suodattaa listan näkymään vain roolin kannalta olennaiset teh…" at bounding box center [293, 267] width 469 height 51
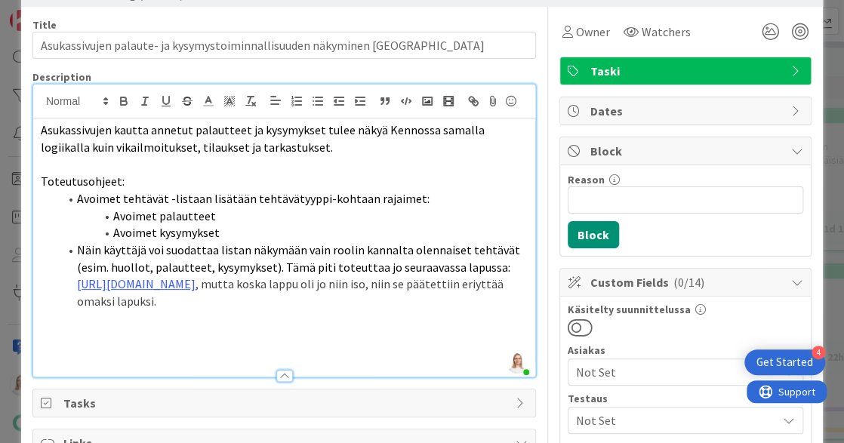
click at [278, 264] on span "Näin käyttäjä voi suodattaa listan näkymään vain roolin kannalta olennaiset teh…" at bounding box center [299, 258] width 445 height 32
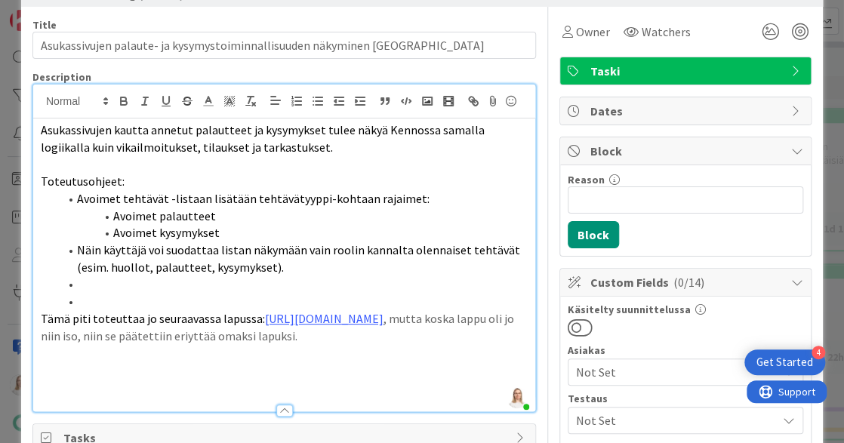
click at [85, 302] on li at bounding box center [293, 301] width 469 height 17
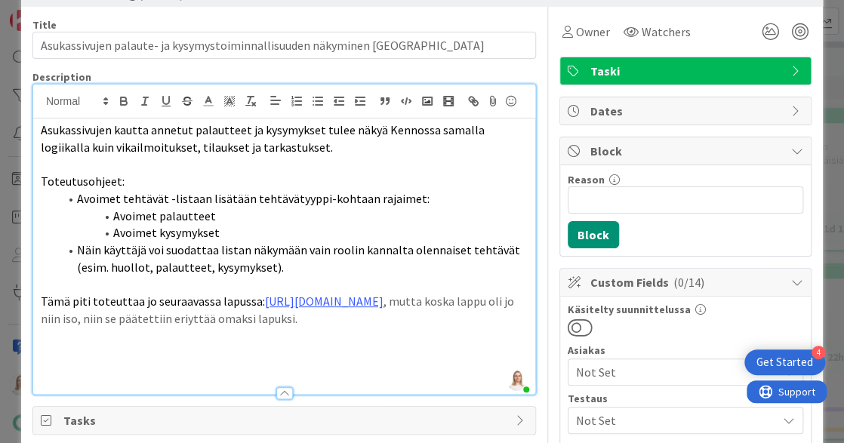
drag, startPoint x: 257, startPoint y: 316, endPoint x: 279, endPoint y: 336, distance: 29.4
click at [279, 327] on p "Tämä piti toteuttaa jo seuraavassa lapussa: https://kanbanzone.io/b/zNAq4MXH/c/…" at bounding box center [284, 310] width 487 height 34
click at [209, 101] on line at bounding box center [208, 101] width 4 height 0
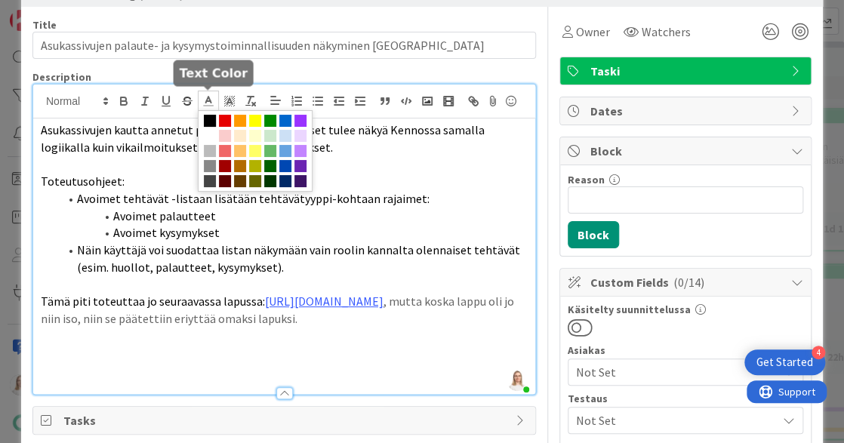
click at [208, 115] on span at bounding box center [210, 121] width 12 height 12
click at [208, 117] on span at bounding box center [210, 121] width 12 height 12
click at [227, 180] on span at bounding box center [225, 181] width 12 height 12
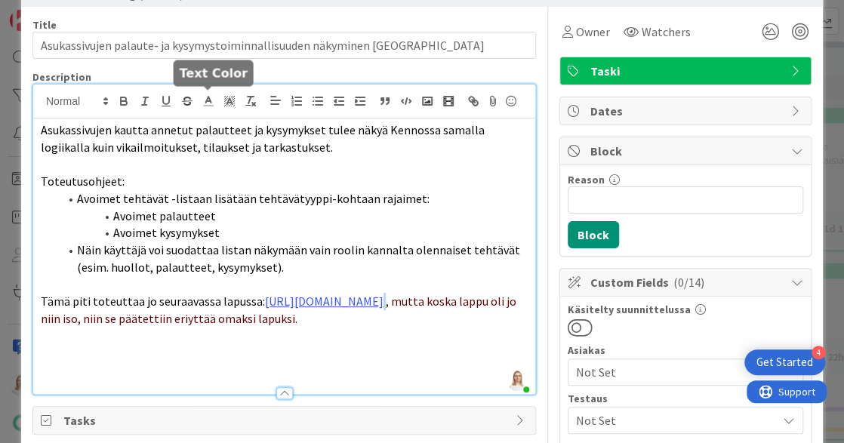
click at [205, 96] on icon at bounding box center [209, 101] width 14 height 14
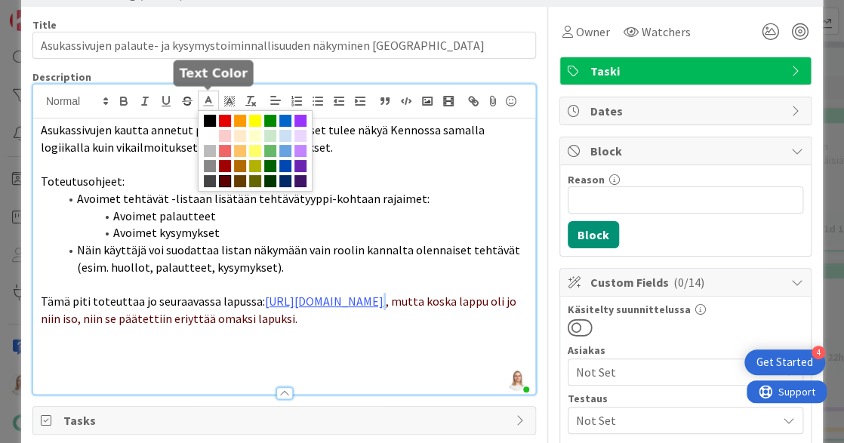
click at [208, 119] on span at bounding box center [210, 121] width 12 height 12
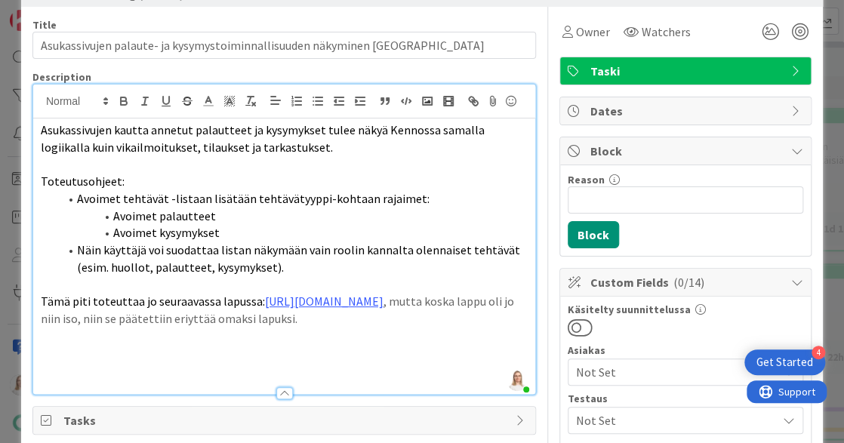
click at [241, 362] on p at bounding box center [284, 352] width 487 height 17
click at [290, 268] on li "Näin käyttäjä voi suodattaa listan näkymään vain roolin kannalta olennaiset teh…" at bounding box center [293, 259] width 469 height 34
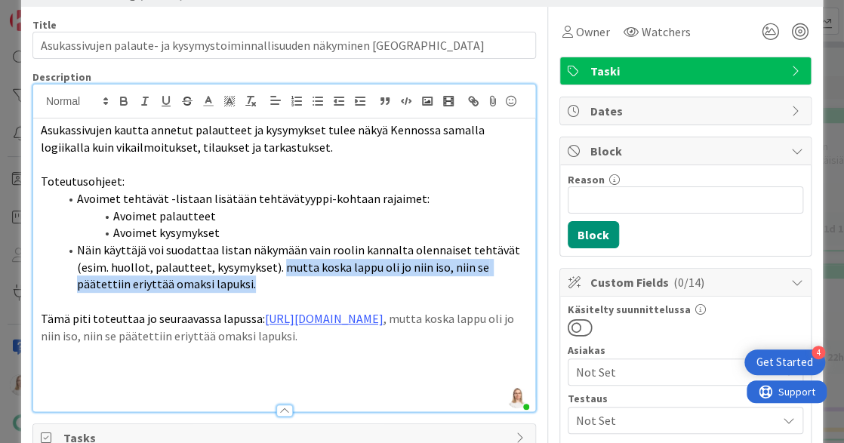
click at [281, 272] on li "Näin käyttäjä voi suodattaa listan näkymään vain roolin kannalta olennaiset teh…" at bounding box center [293, 267] width 469 height 51
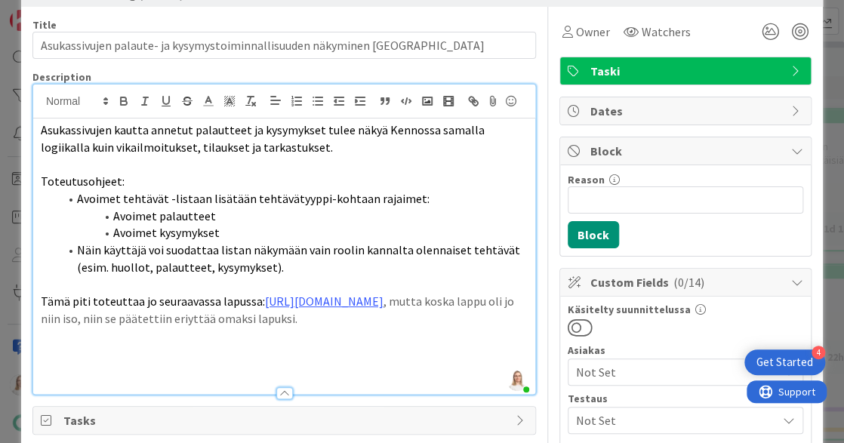
drag, startPoint x: 254, startPoint y: 316, endPoint x: 279, endPoint y: 328, distance: 28.0
click at [279, 327] on p "Tämä piti toteuttaa jo seuraavassa lapussa: https://kanbanzone.io/b/zNAq4MXH/c/…" at bounding box center [284, 310] width 487 height 34
drag, startPoint x: 260, startPoint y: 314, endPoint x: 264, endPoint y: 322, distance: 8.4
click at [264, 322] on p "Tämä piti toteuttaa jo seuraavassa lapussa: https://kanbanzone.io/b/zNAq4MXH/c/…" at bounding box center [284, 310] width 487 height 34
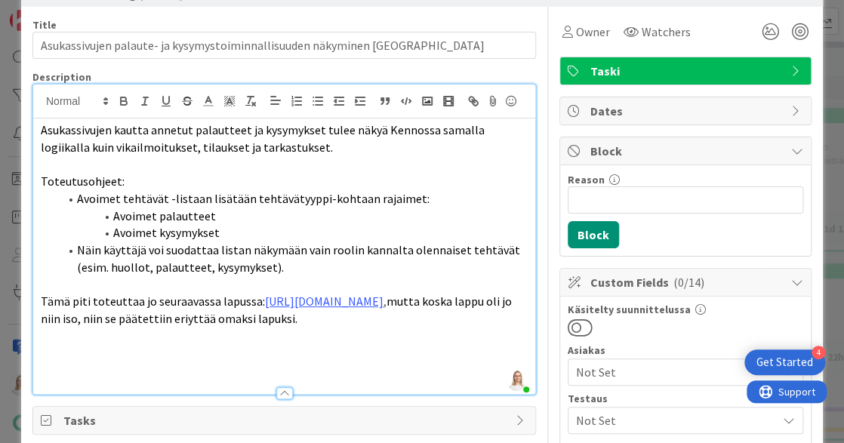
click at [277, 270] on span "Näin käyttäjä voi suodattaa listan näkymään vain roolin kannalta olennaiset teh…" at bounding box center [299, 258] width 445 height 32
click at [280, 268] on span "Näin käyttäjä voi suodattaa listan näkymään vain roolin kannalta olennaiset teh…" at bounding box center [299, 258] width 445 height 32
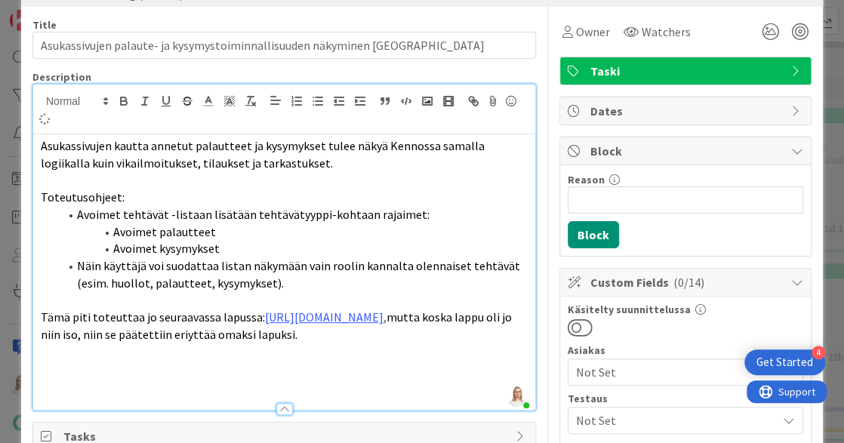
click at [255, 316] on span "Tämä piti toteuttaa jo seuraavassa lapussa:" at bounding box center [153, 317] width 224 height 15
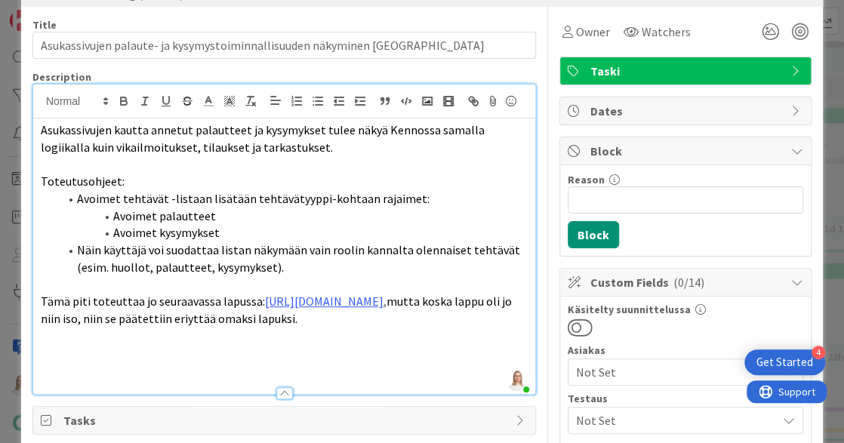
click at [257, 318] on p "Tämä piti toteuttaa jo seuraavassa lapussa: https://kanbanzone.io/b/zNAq4MXH/c/…" at bounding box center [284, 310] width 487 height 34
click at [290, 345] on p at bounding box center [284, 336] width 487 height 17
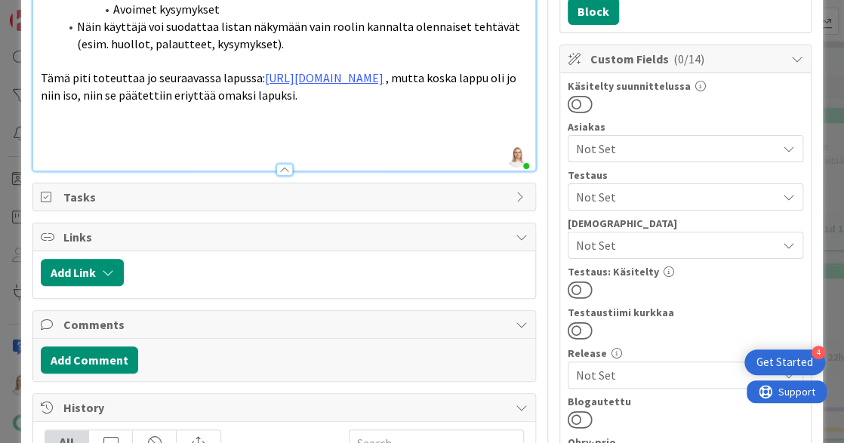
scroll to position [233, 0]
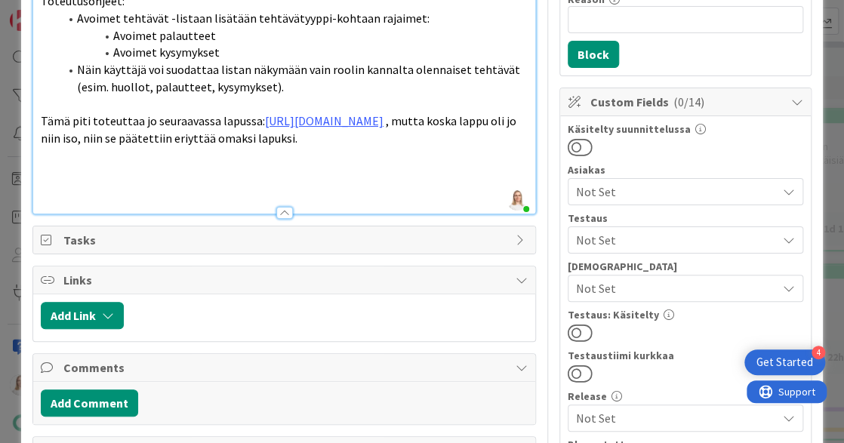
click at [76, 289] on span "Links" at bounding box center [285, 280] width 445 height 18
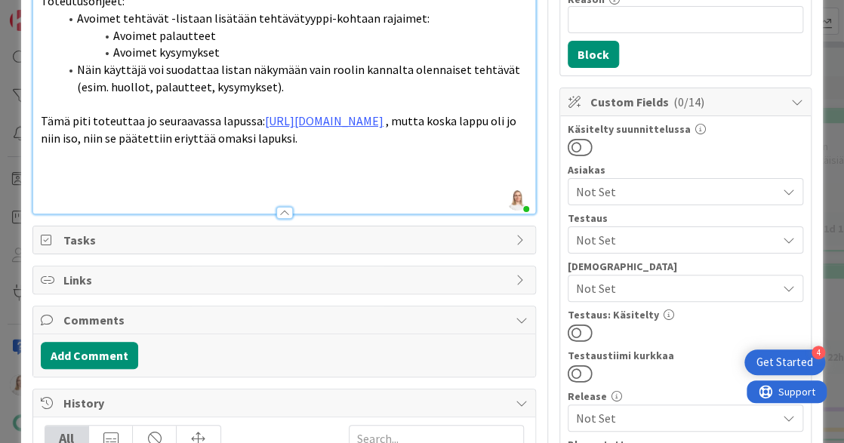
click at [81, 289] on span "Links" at bounding box center [285, 280] width 445 height 18
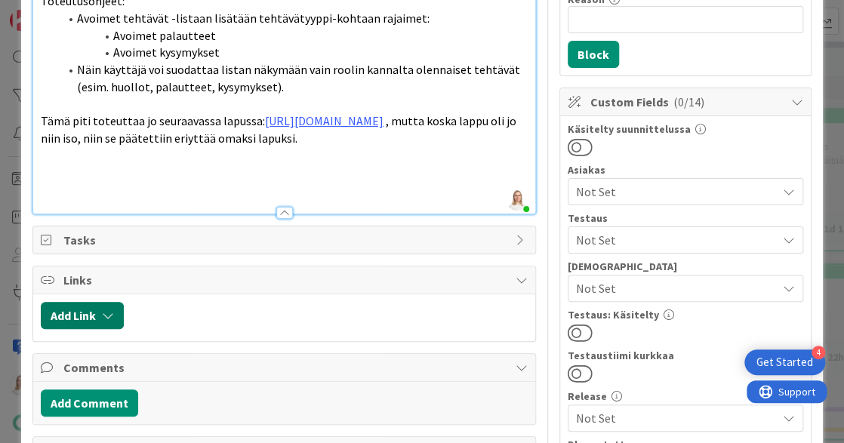
click at [88, 321] on button "Add Link" at bounding box center [82, 315] width 83 height 27
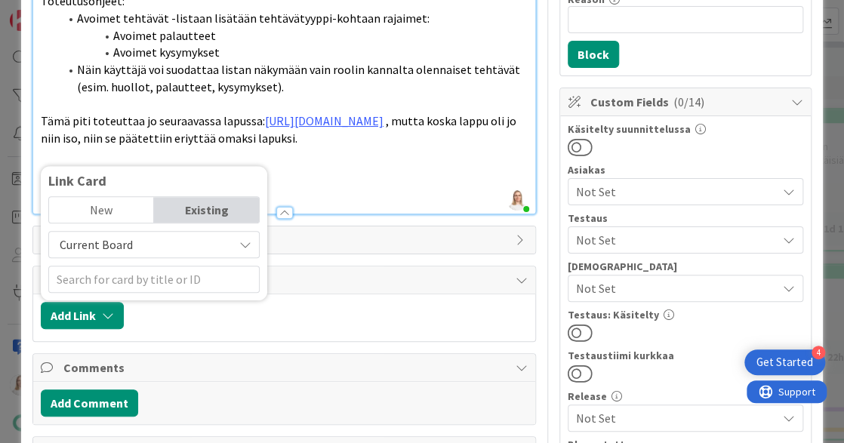
click at [236, 258] on div "Current Board" at bounding box center [153, 244] width 211 height 27
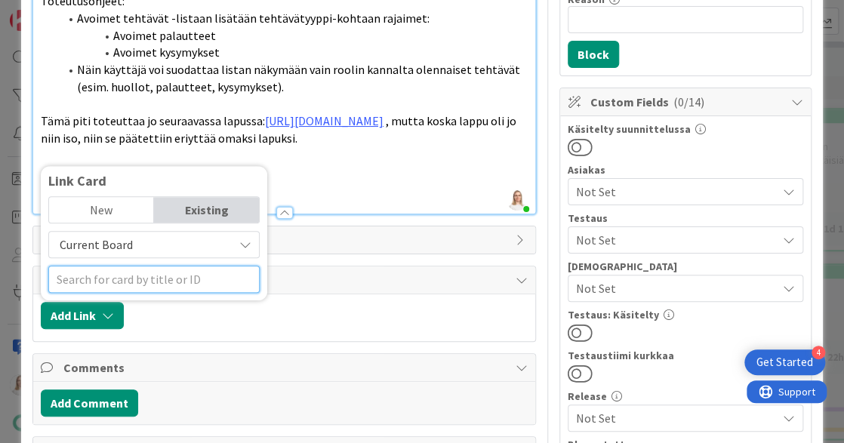
click at [91, 293] on input "text" at bounding box center [153, 279] width 211 height 27
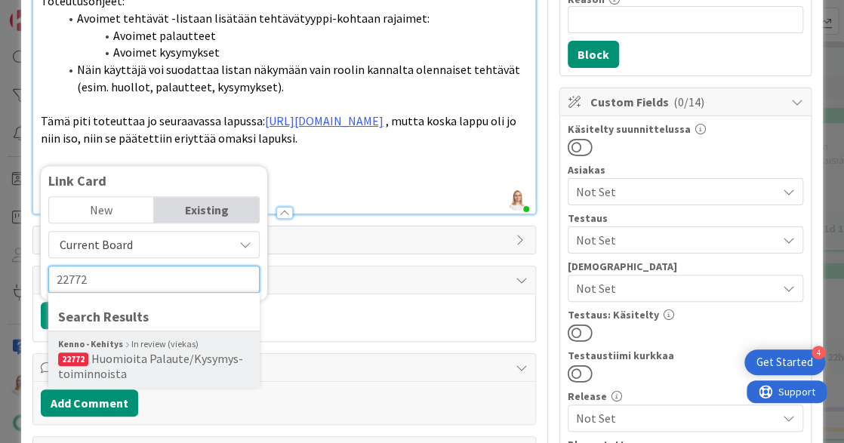
type input "22772"
click at [143, 369] on span "Huomioita Palaute/Kysymys-toiminnoista" at bounding box center [150, 366] width 185 height 30
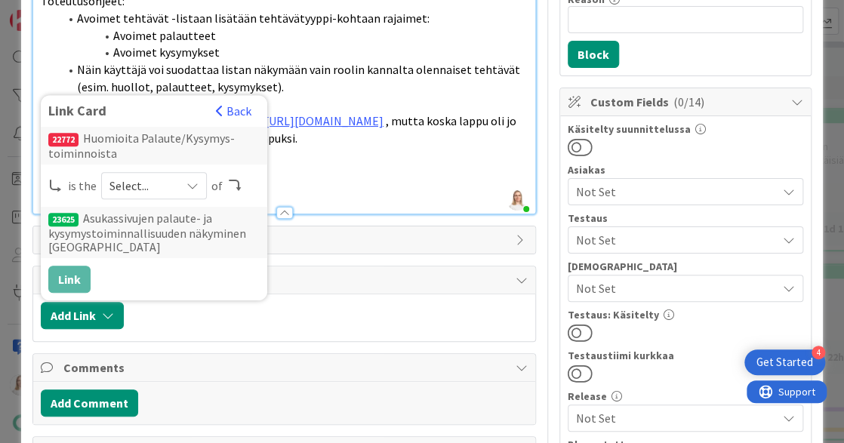
click at [190, 192] on icon at bounding box center [192, 186] width 12 height 12
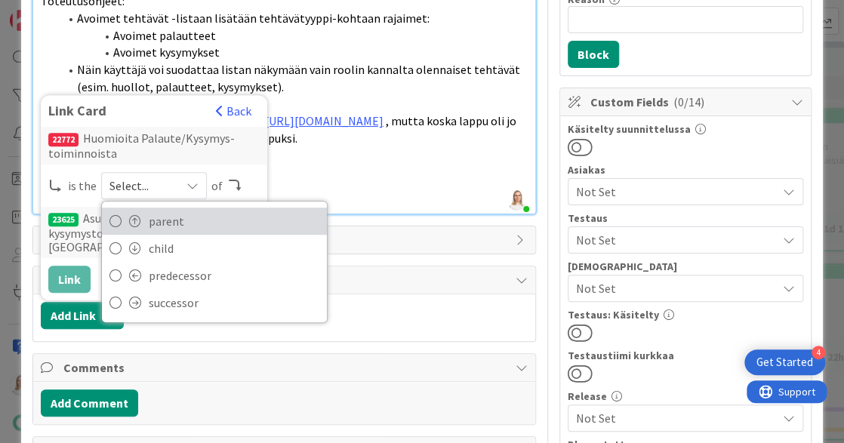
click at [184, 227] on span "parent" at bounding box center [234, 221] width 171 height 23
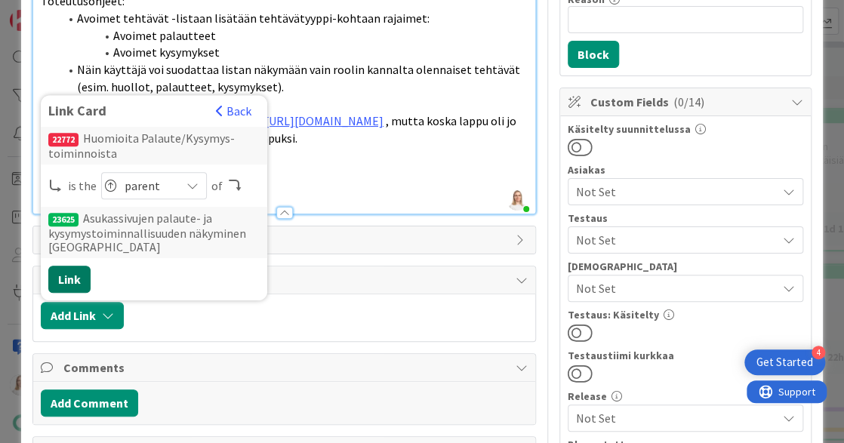
click at [79, 282] on button "Link" at bounding box center [69, 279] width 42 height 27
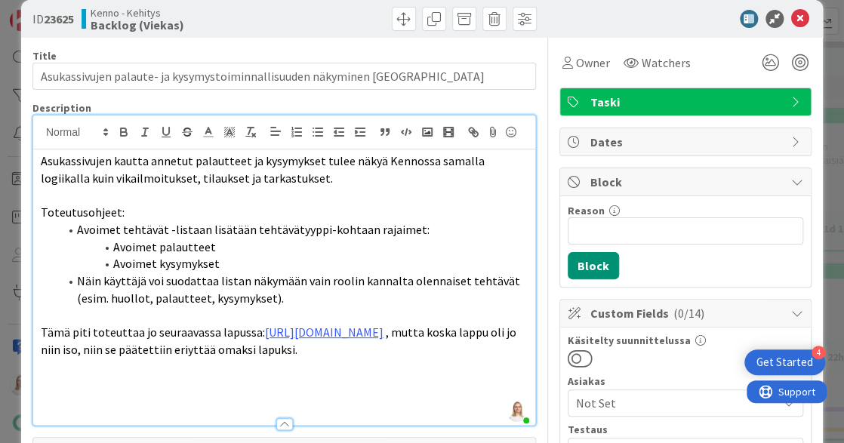
scroll to position [17, 0]
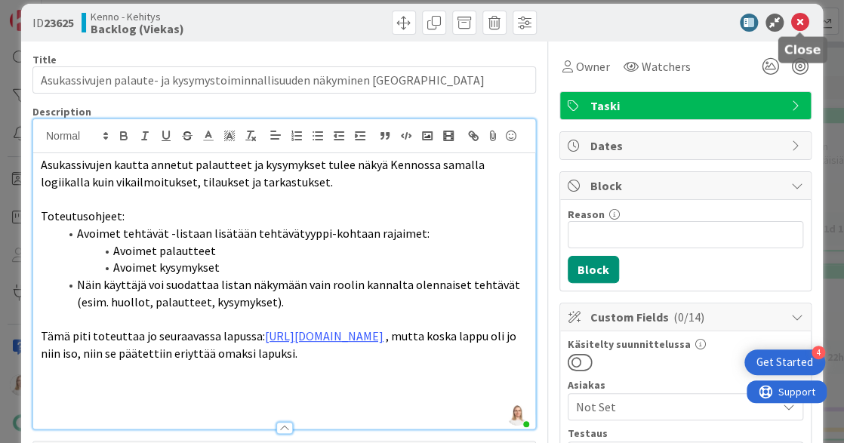
click at [799, 18] on icon at bounding box center [800, 23] width 18 height 18
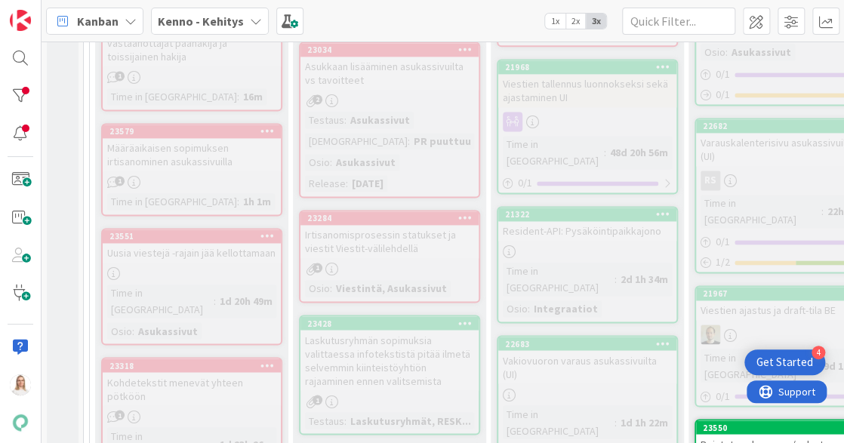
scroll to position [565, 0]
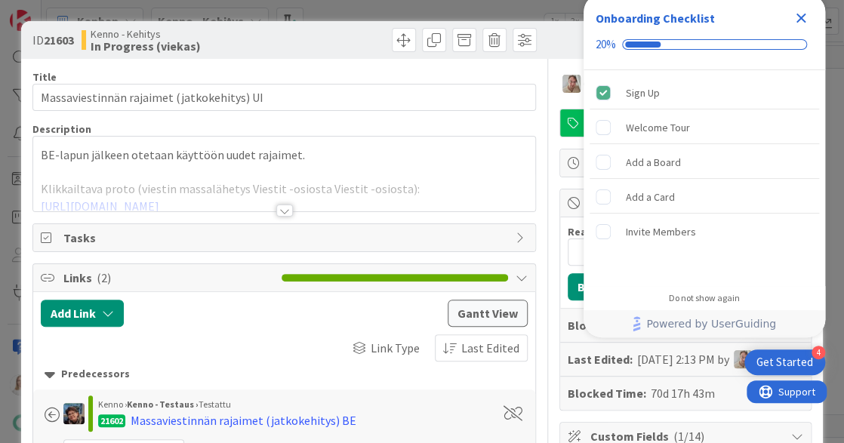
click at [800, 21] on icon "Close Checklist" at bounding box center [801, 18] width 18 height 18
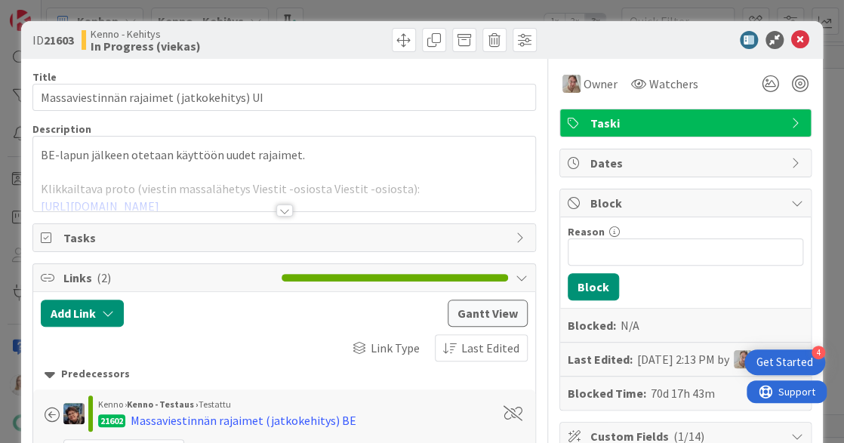
click at [286, 207] on div at bounding box center [284, 211] width 17 height 12
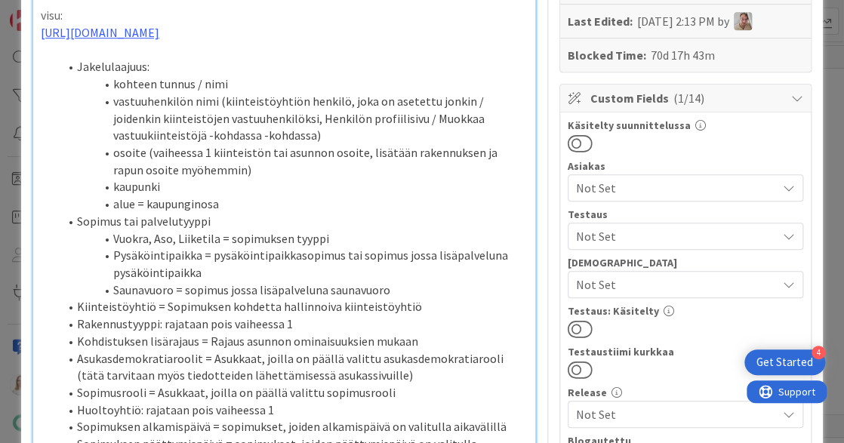
scroll to position [183, 0]
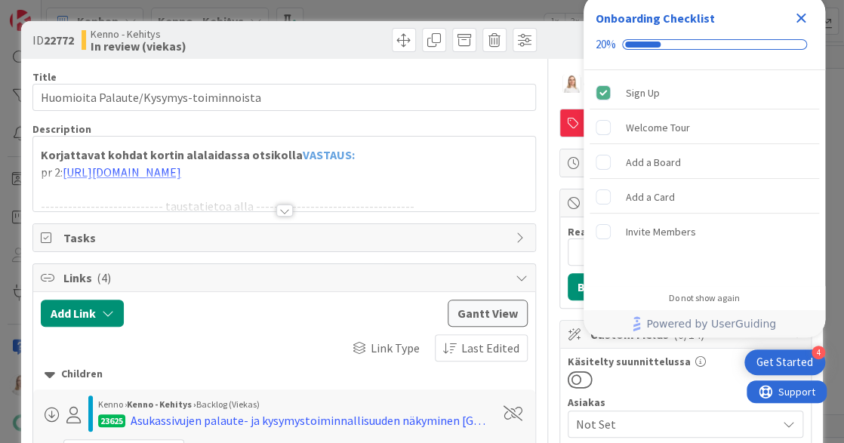
click at [800, 17] on icon "Close Checklist" at bounding box center [802, 19] width 10 height 10
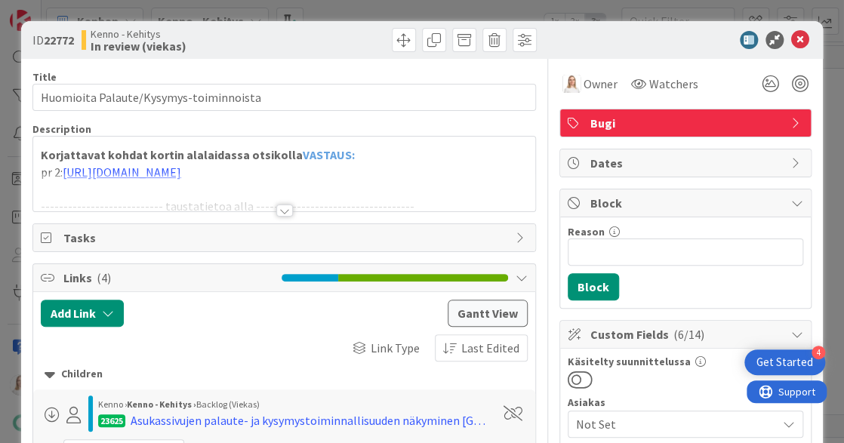
click at [283, 207] on div at bounding box center [284, 211] width 17 height 12
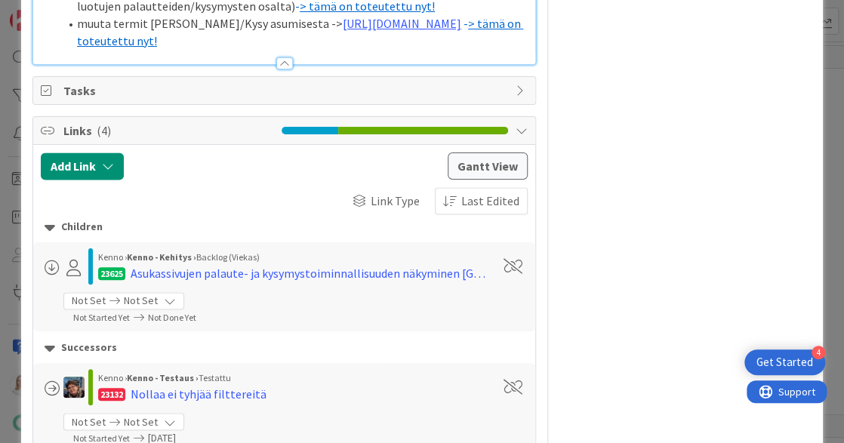
scroll to position [2856, 0]
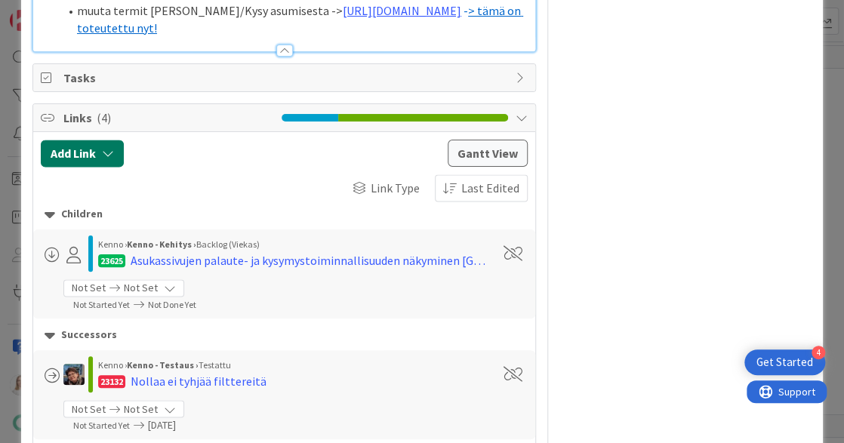
click at [94, 167] on button "Add Link" at bounding box center [82, 153] width 83 height 27
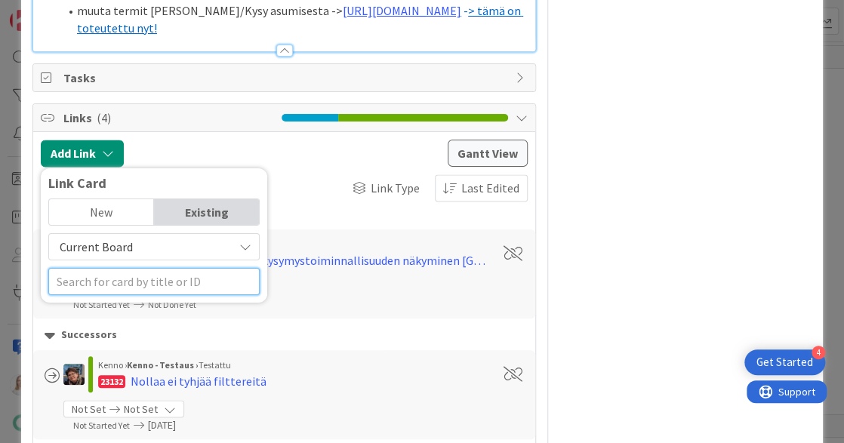
click at [106, 295] on input "text" at bounding box center [153, 281] width 211 height 27
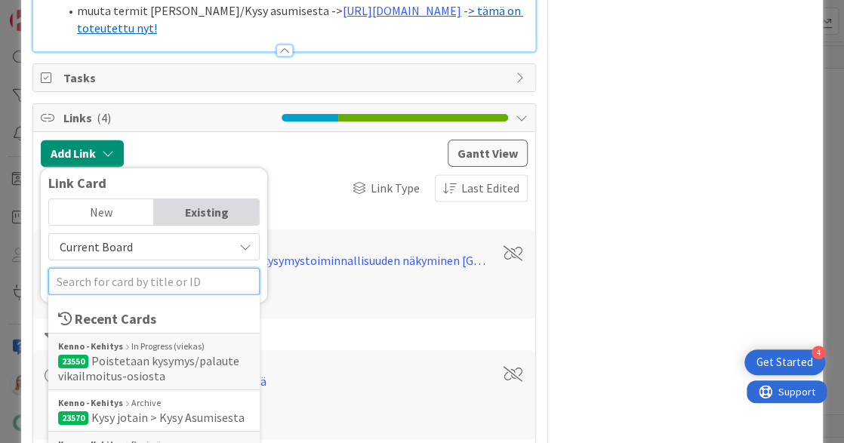
paste input "23625"
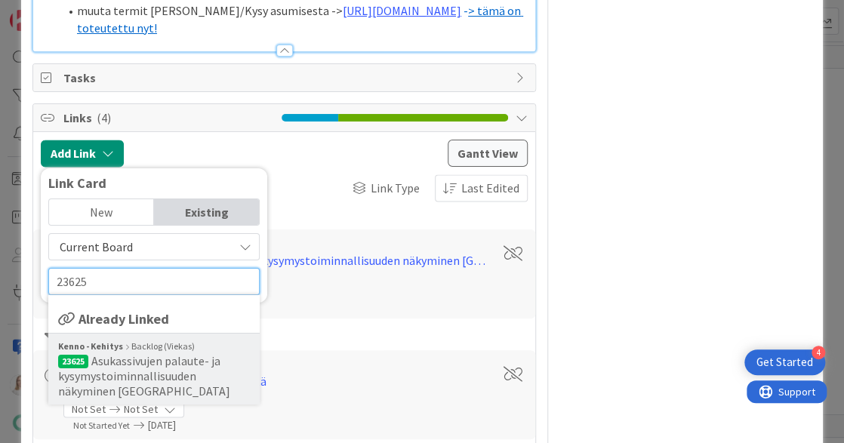
type input "23625"
click at [125, 392] on span "Asukassivujen palaute- ja kysymystoiminnallisuuden näkyminen [GEOGRAPHIC_DATA]" at bounding box center [144, 375] width 172 height 45
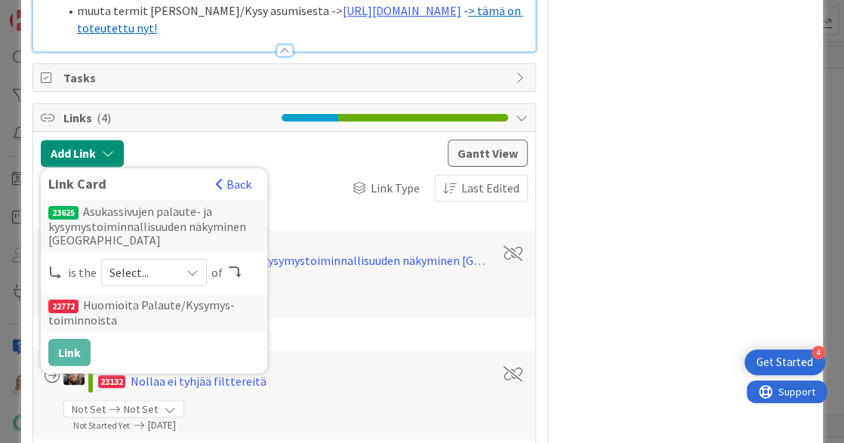
click at [191, 279] on icon at bounding box center [192, 273] width 12 height 12
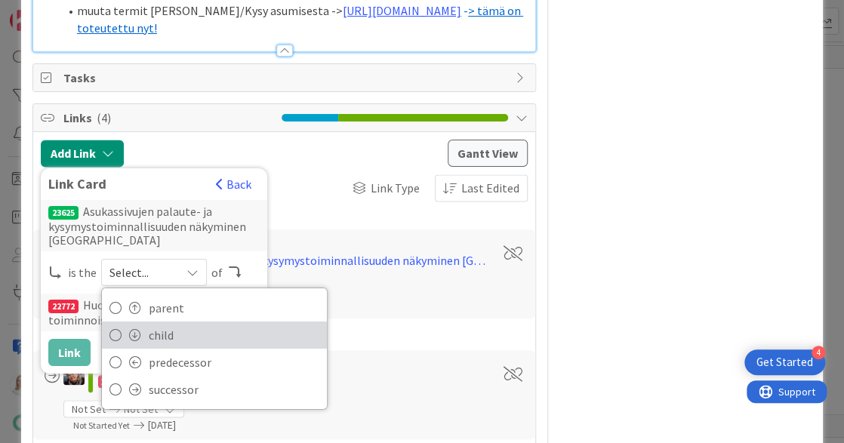
click at [168, 347] on span "child" at bounding box center [234, 335] width 171 height 23
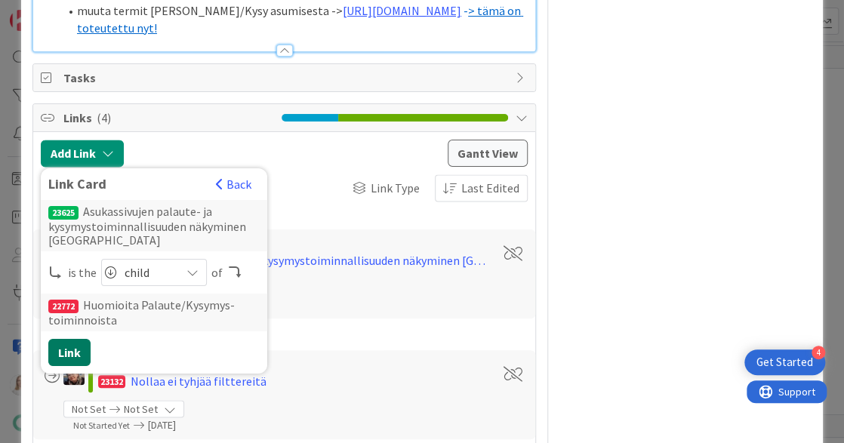
click at [76, 366] on button "Link" at bounding box center [69, 352] width 42 height 27
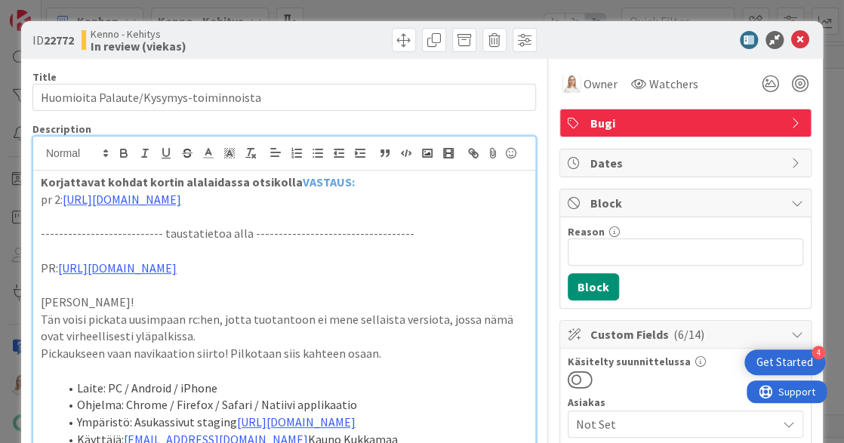
scroll to position [0, 0]
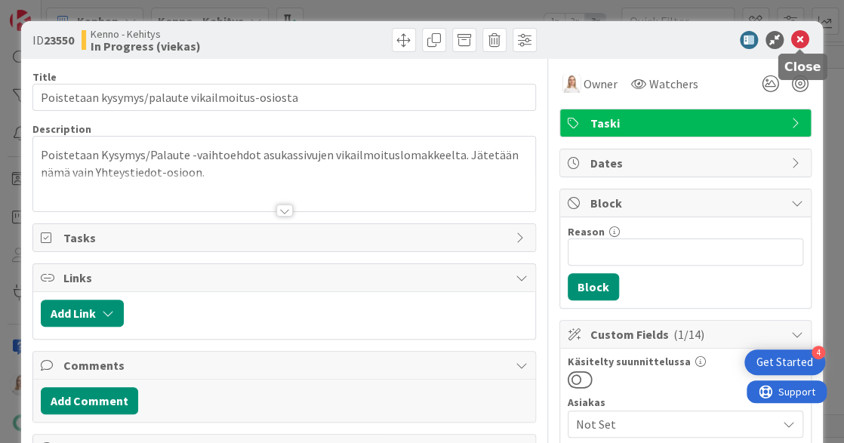
click at [803, 31] on icon at bounding box center [800, 40] width 18 height 18
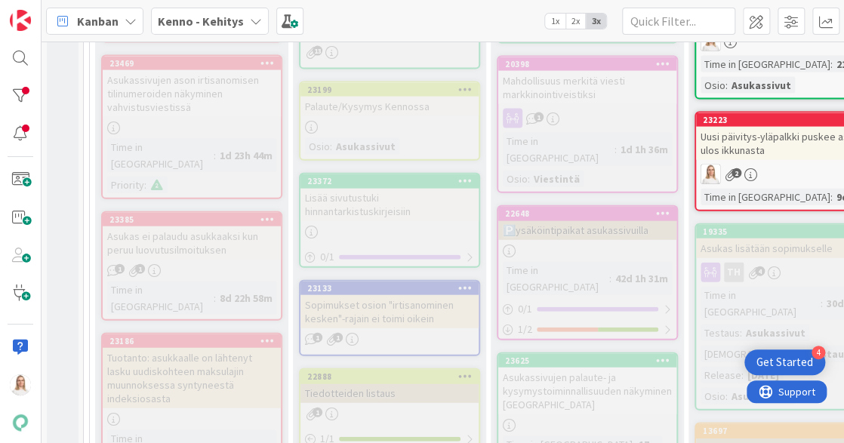
scroll to position [1251, 0]
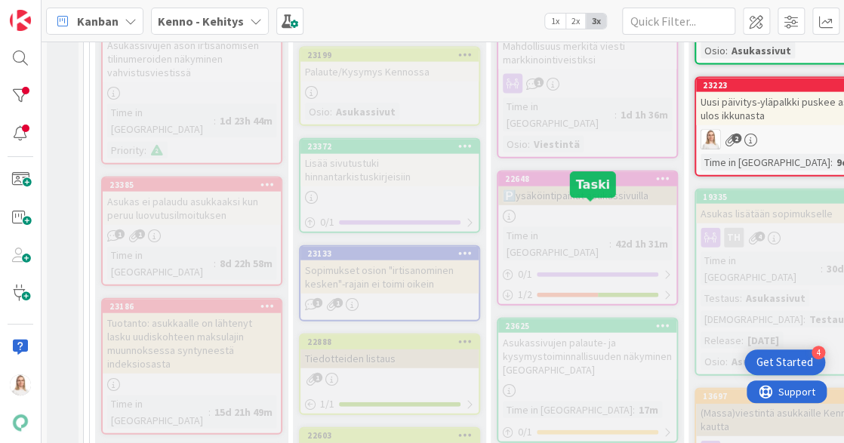
click at [592, 321] on div "23625" at bounding box center [590, 326] width 171 height 11
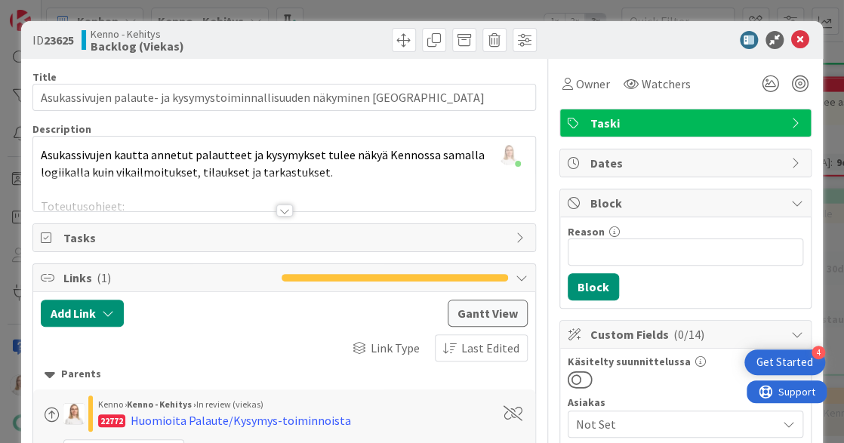
drag, startPoint x: 49, startPoint y: 42, endPoint x: 77, endPoint y: 42, distance: 27.9
click at [74, 42] on b "23625" at bounding box center [59, 39] width 30 height 15
copy span "23625"
